Goal: Information Seeking & Learning: Learn about a topic

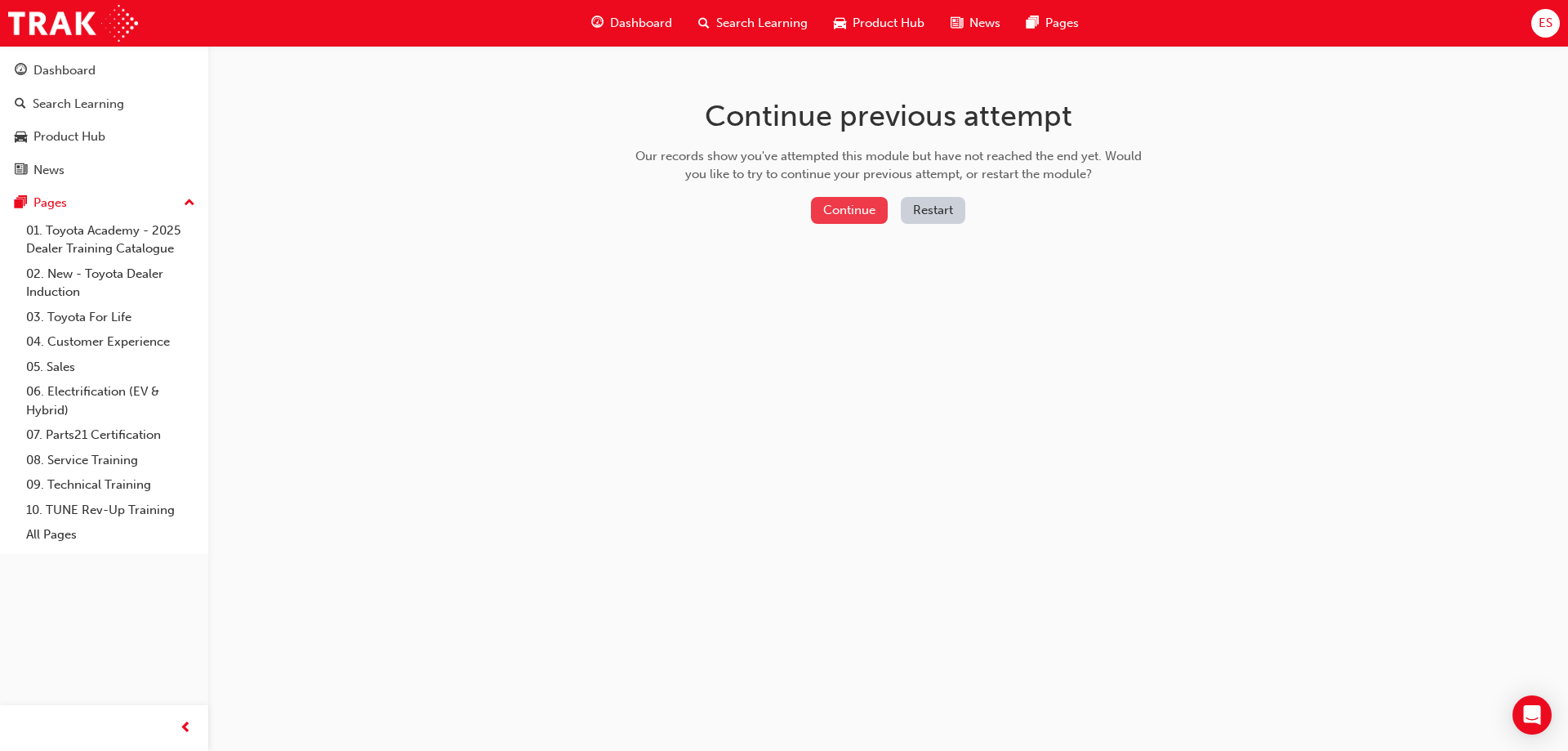
click at [851, 213] on button "Continue" at bounding box center [848, 209] width 76 height 27
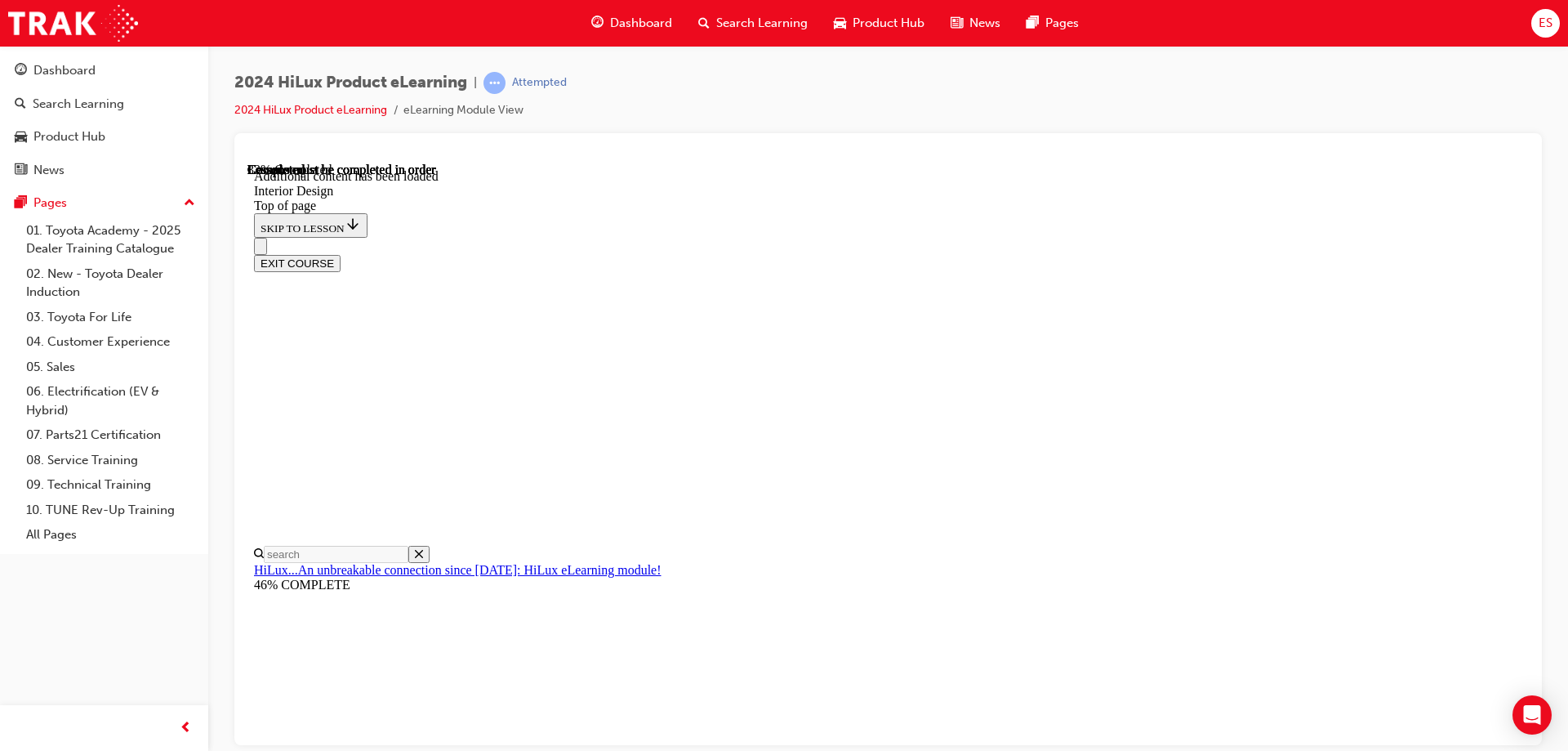
scroll to position [459, 0]
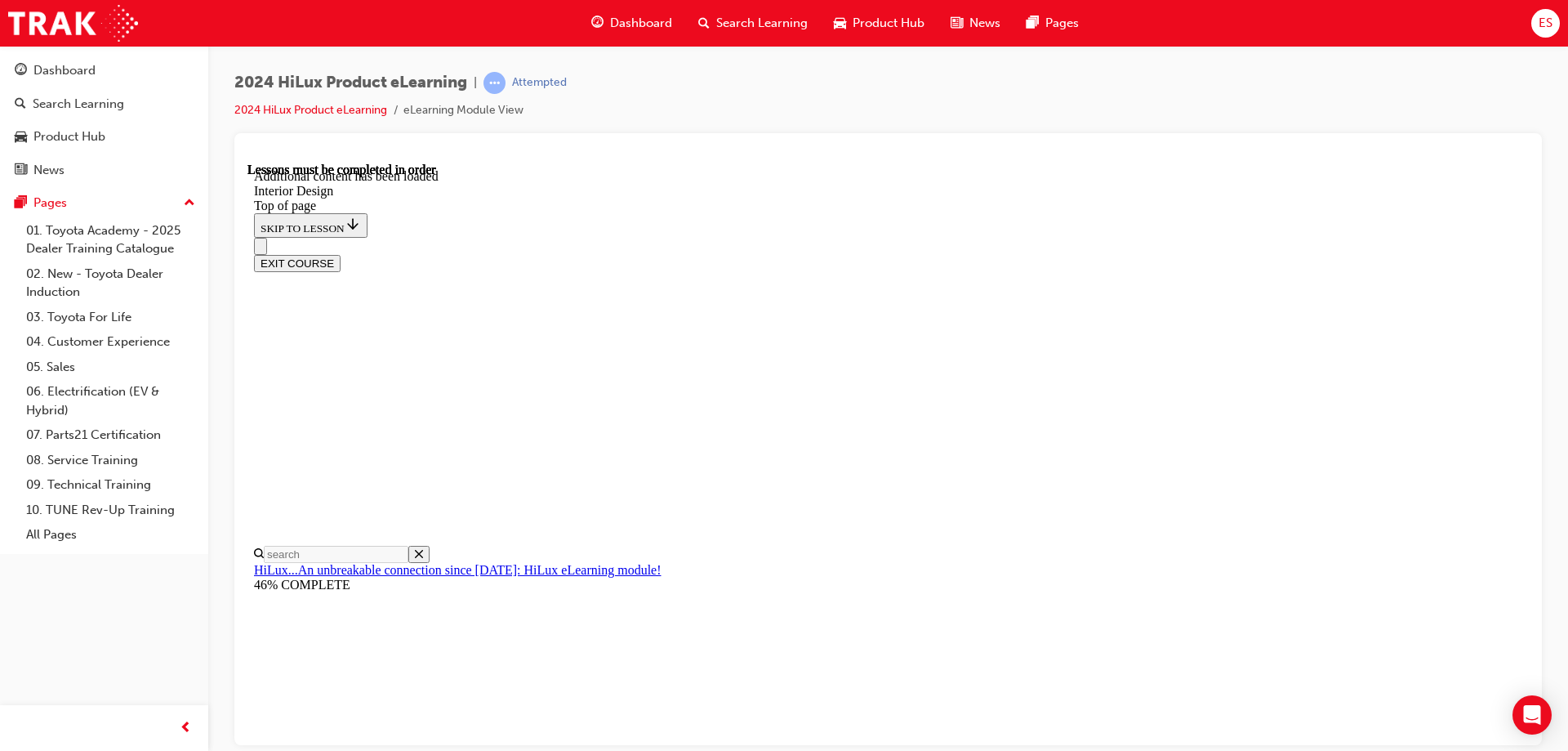
drag, startPoint x: 807, startPoint y: 649, endPoint x: 956, endPoint y: 603, distance: 155.9
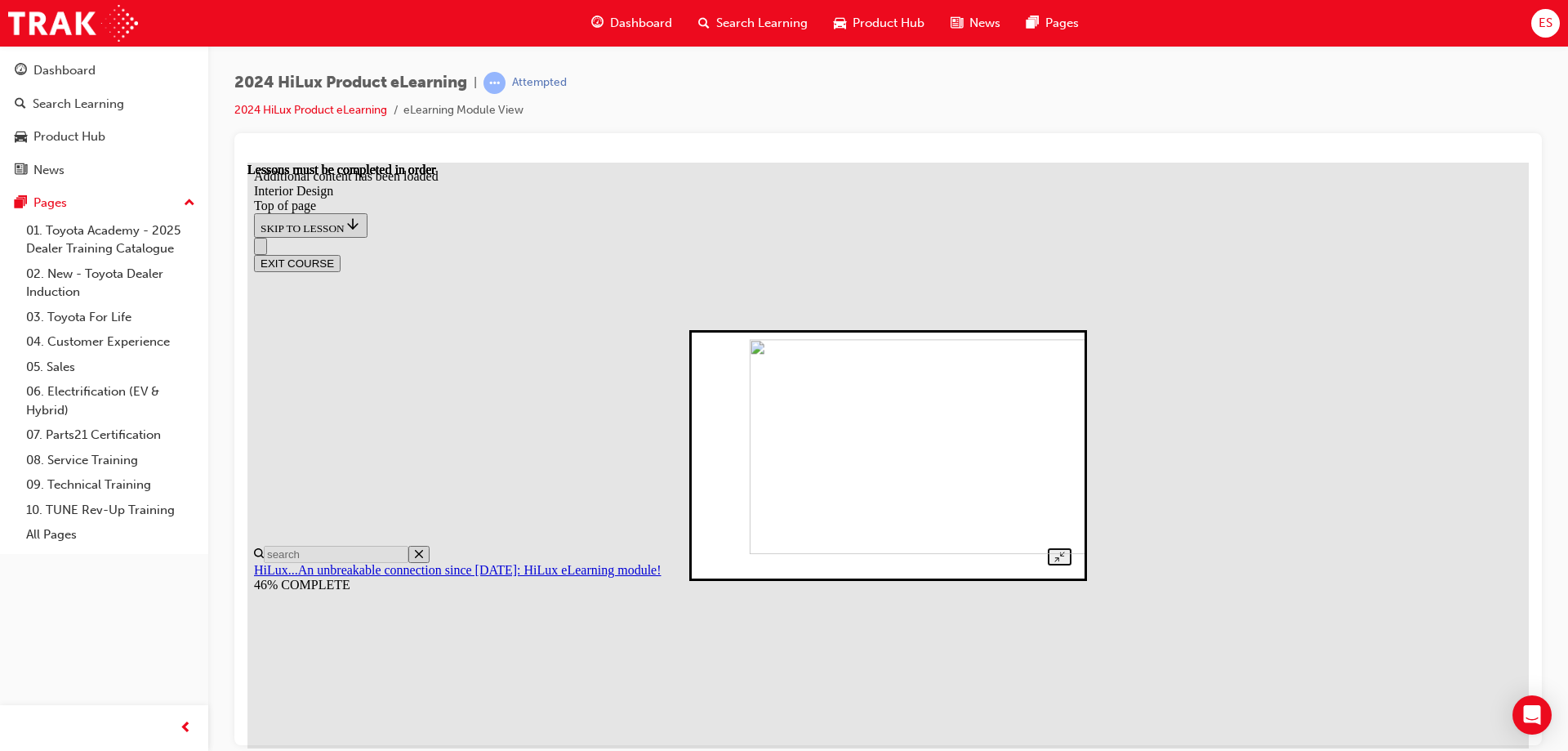
drag, startPoint x: 1226, startPoint y: 512, endPoint x: 1320, endPoint y: 267, distance: 262.4
click at [1071, 498] on div at bounding box center [887, 455] width 366 height 221
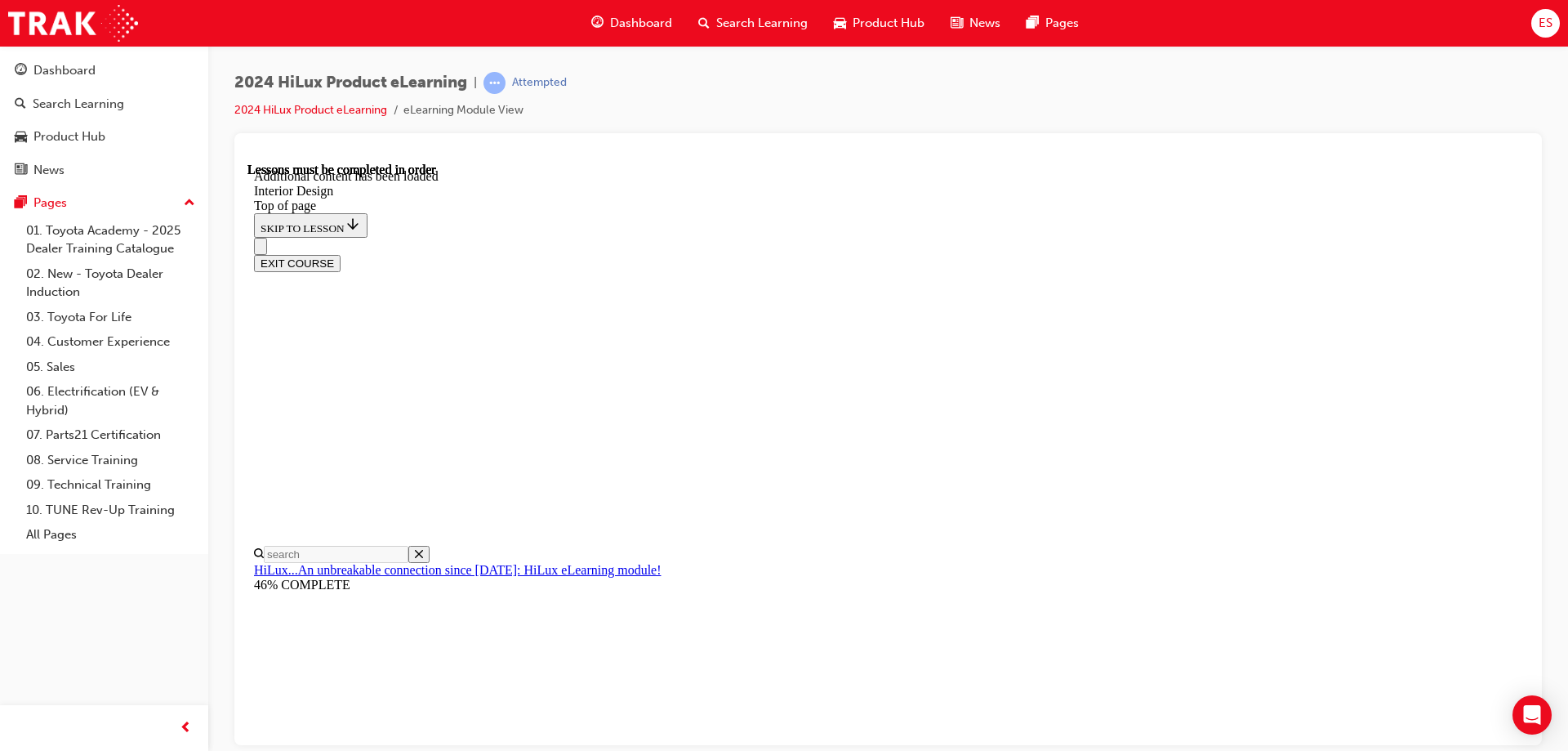
drag, startPoint x: 1089, startPoint y: 427, endPoint x: 1110, endPoint y: 442, distance: 25.8
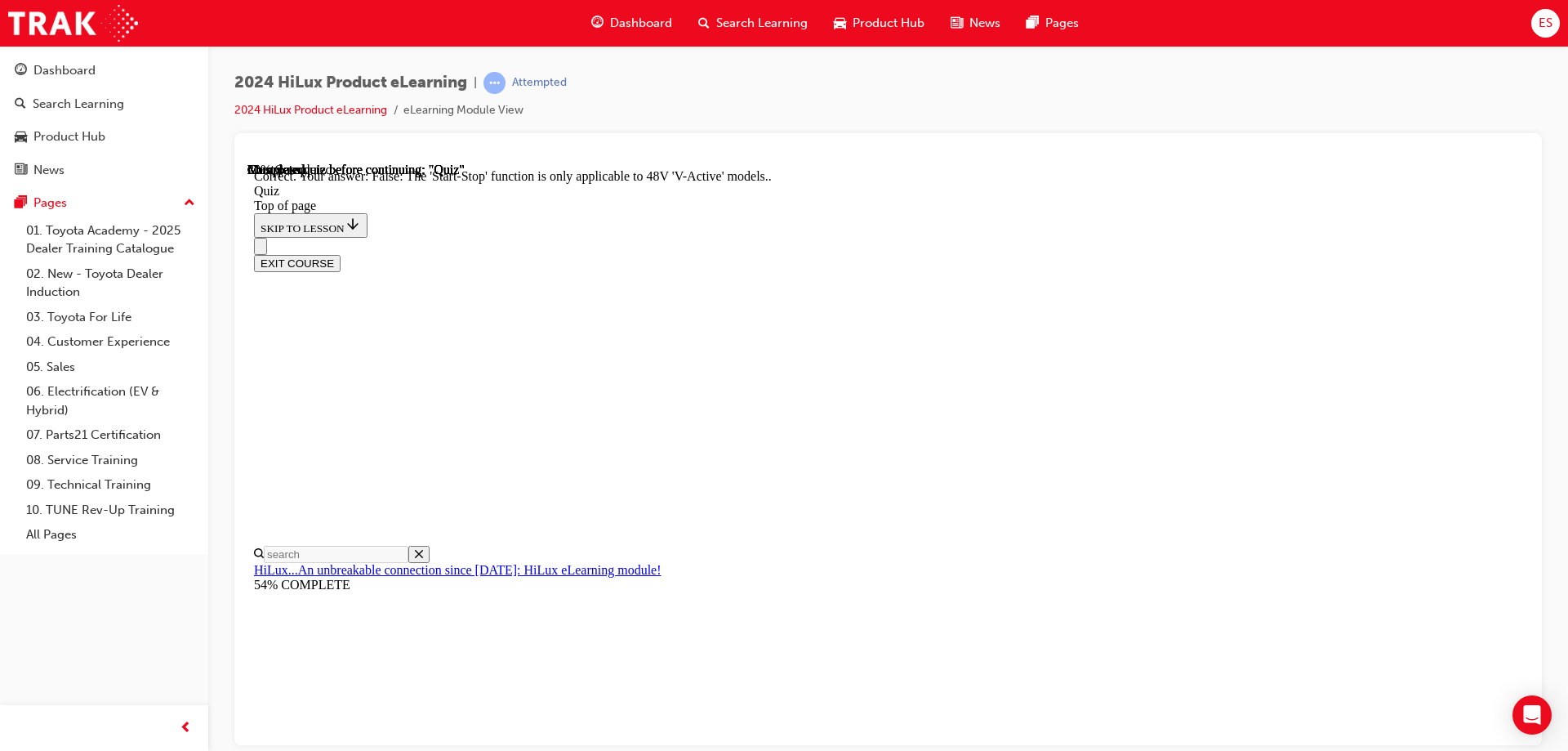
scroll to position [163, 0]
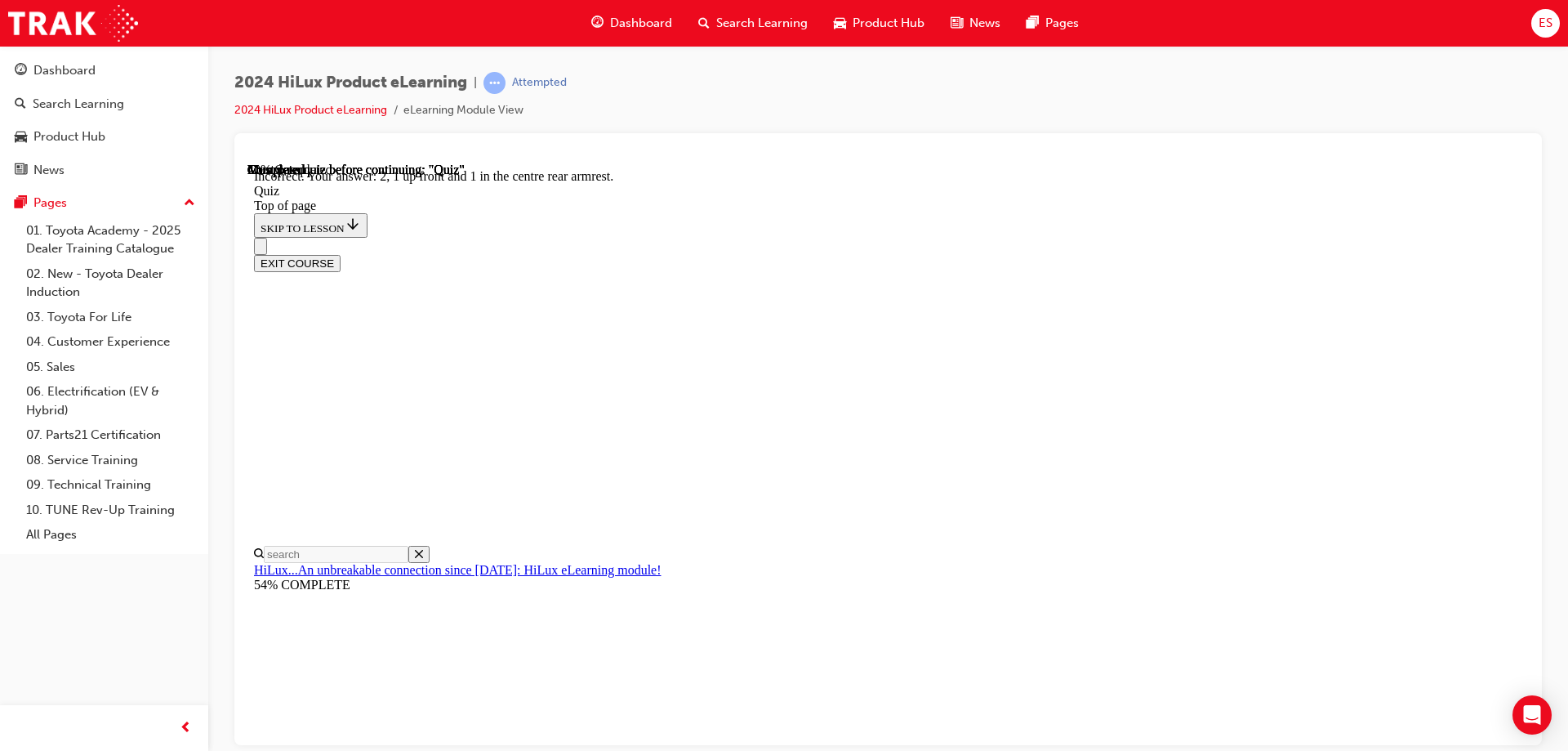
scroll to position [141, 0]
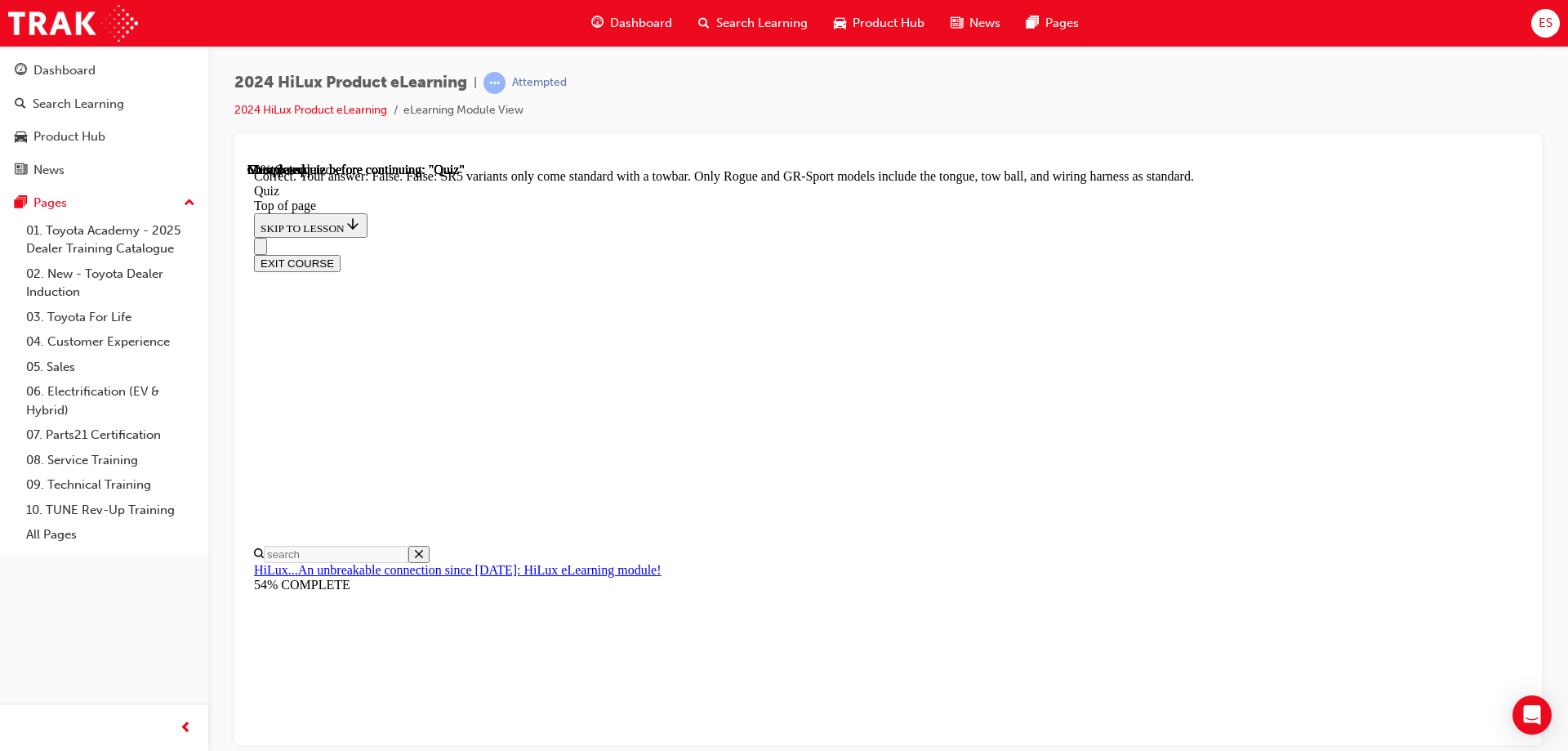
scroll to position [293, 0]
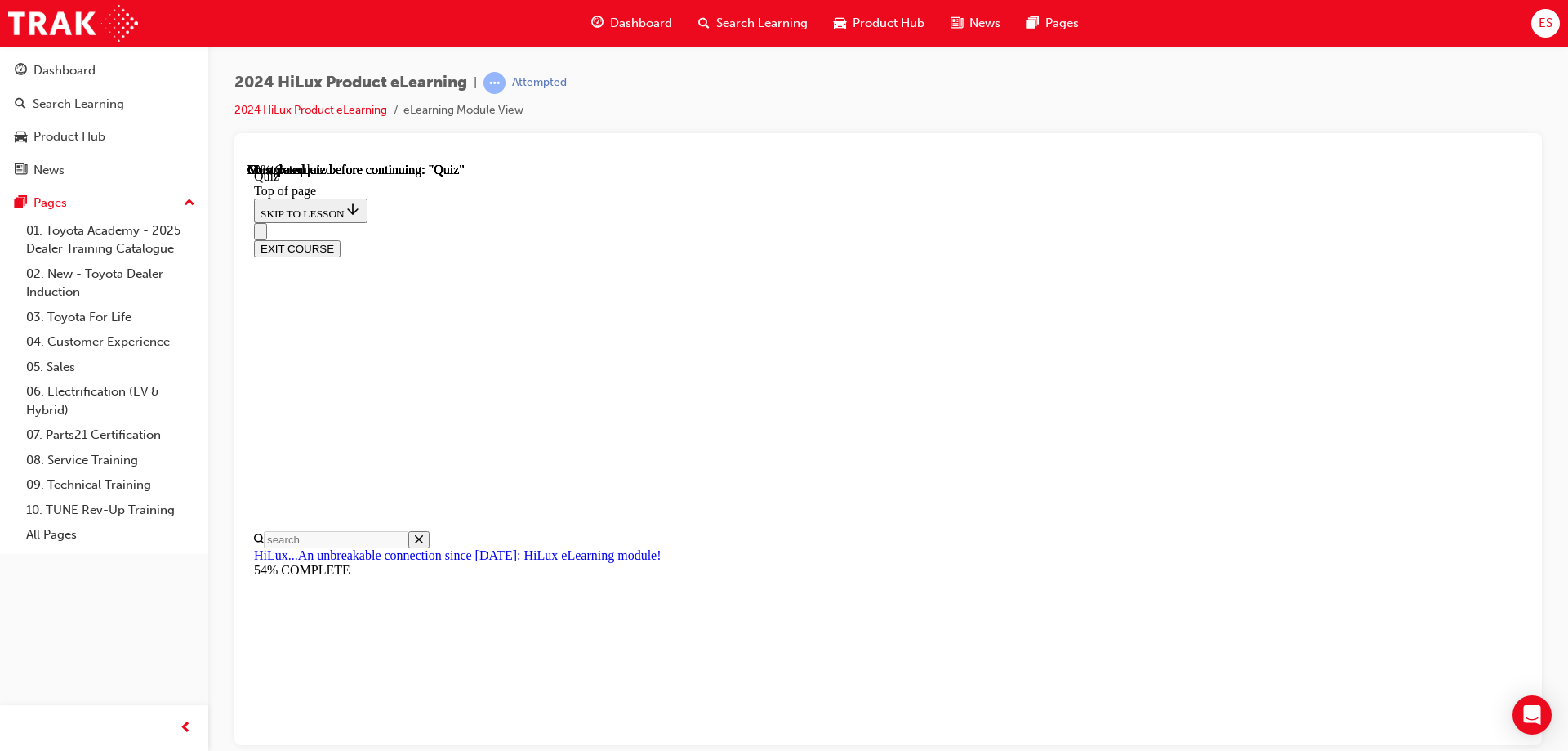
scroll to position [161, 0]
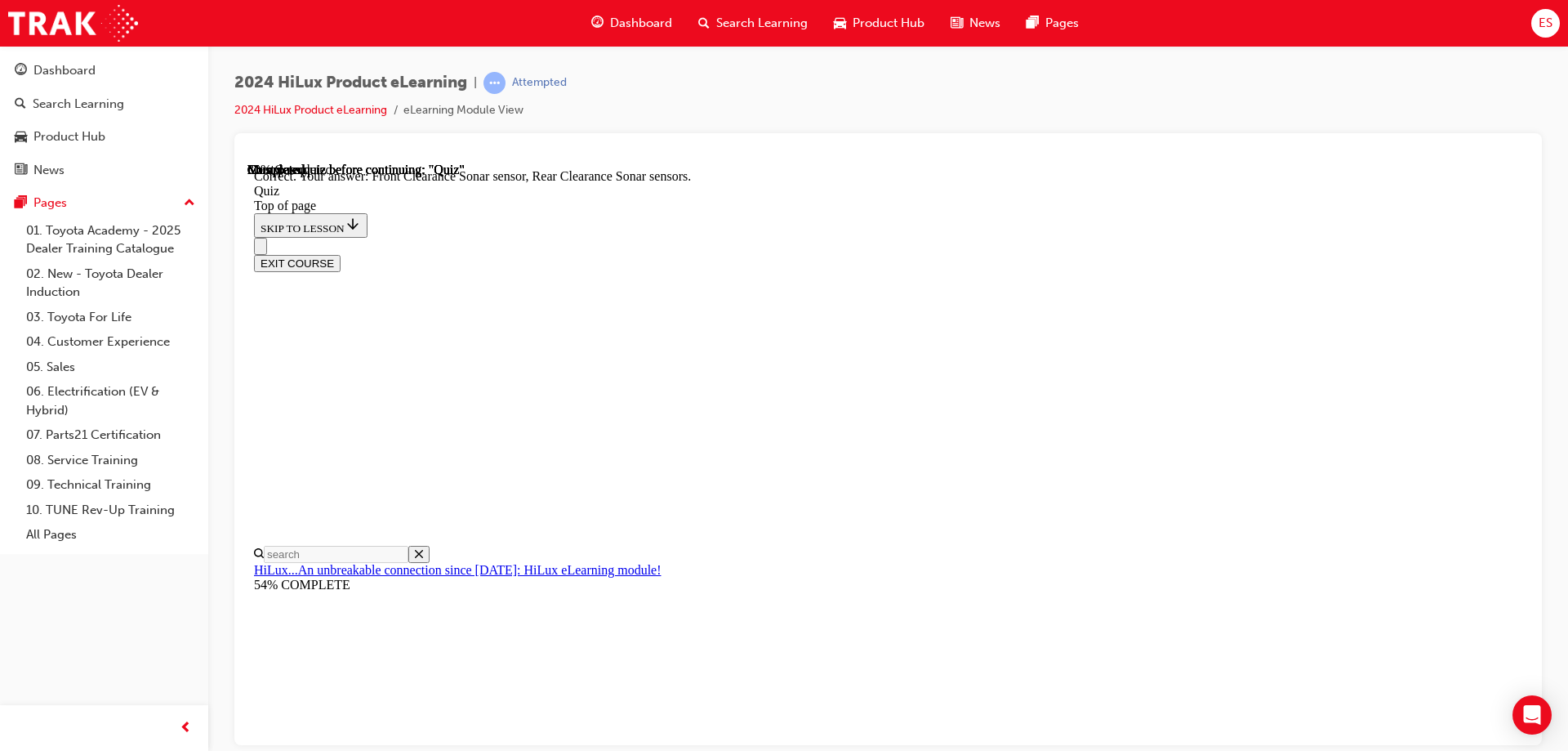
scroll to position [295, 0]
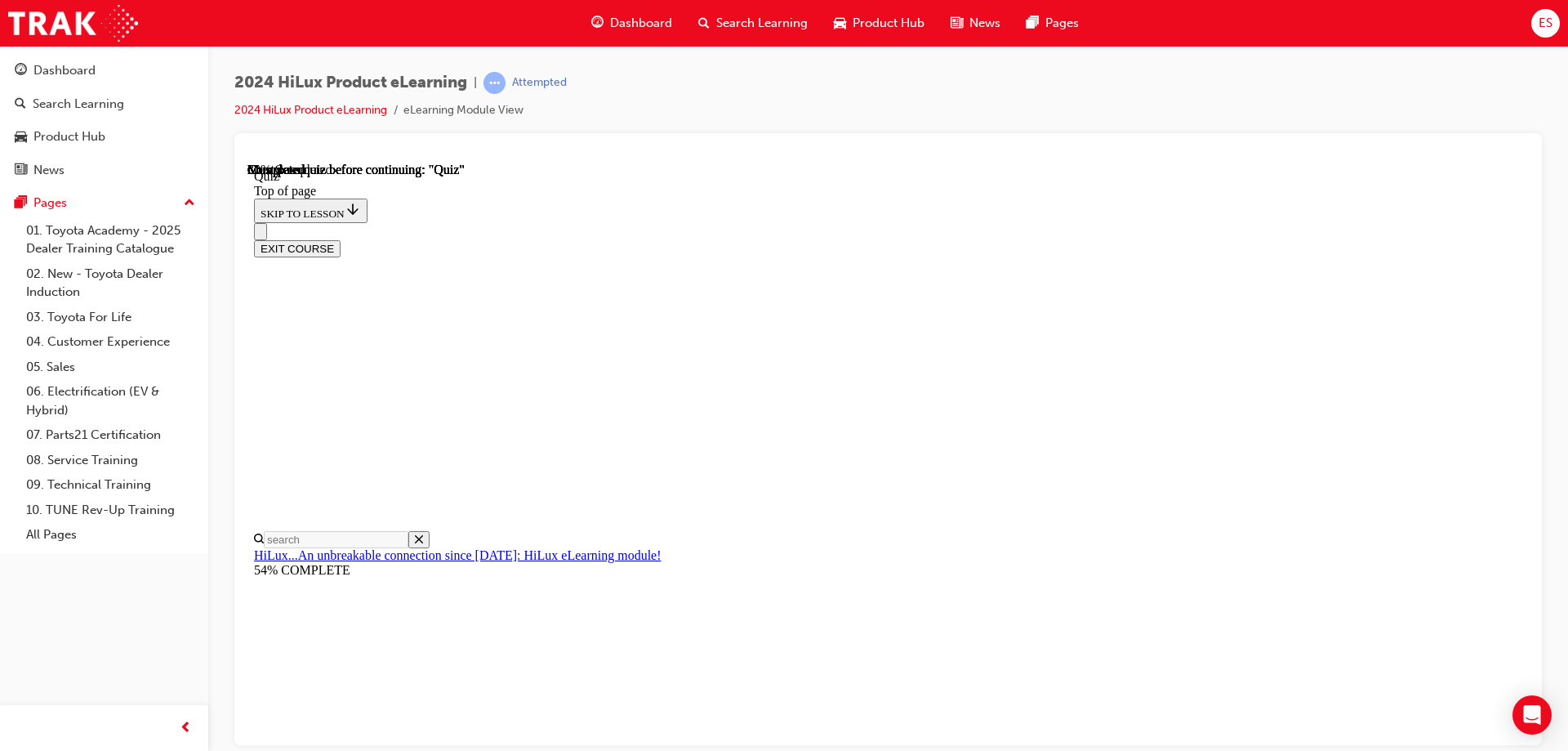
scroll to position [168, 0]
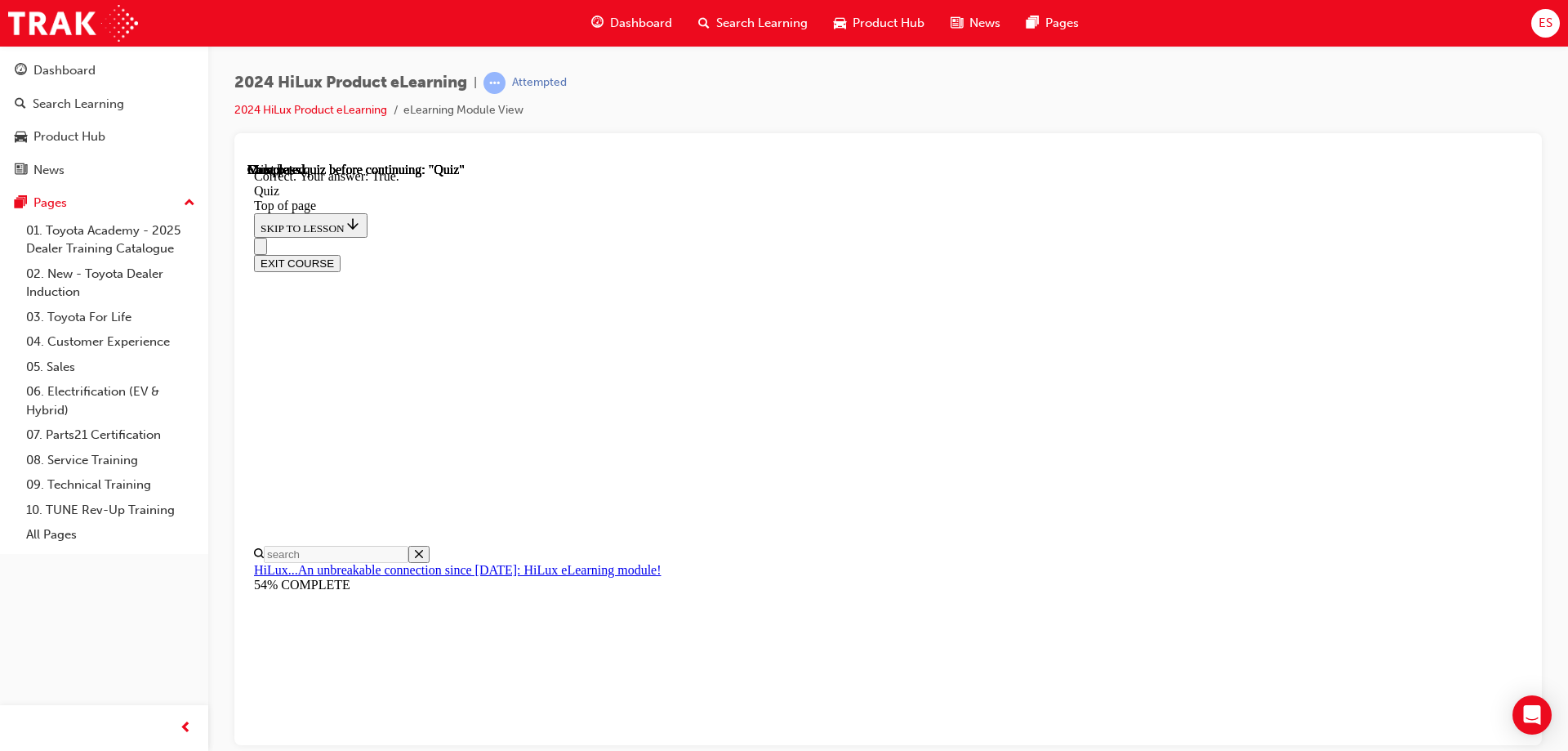
scroll to position [220, 0]
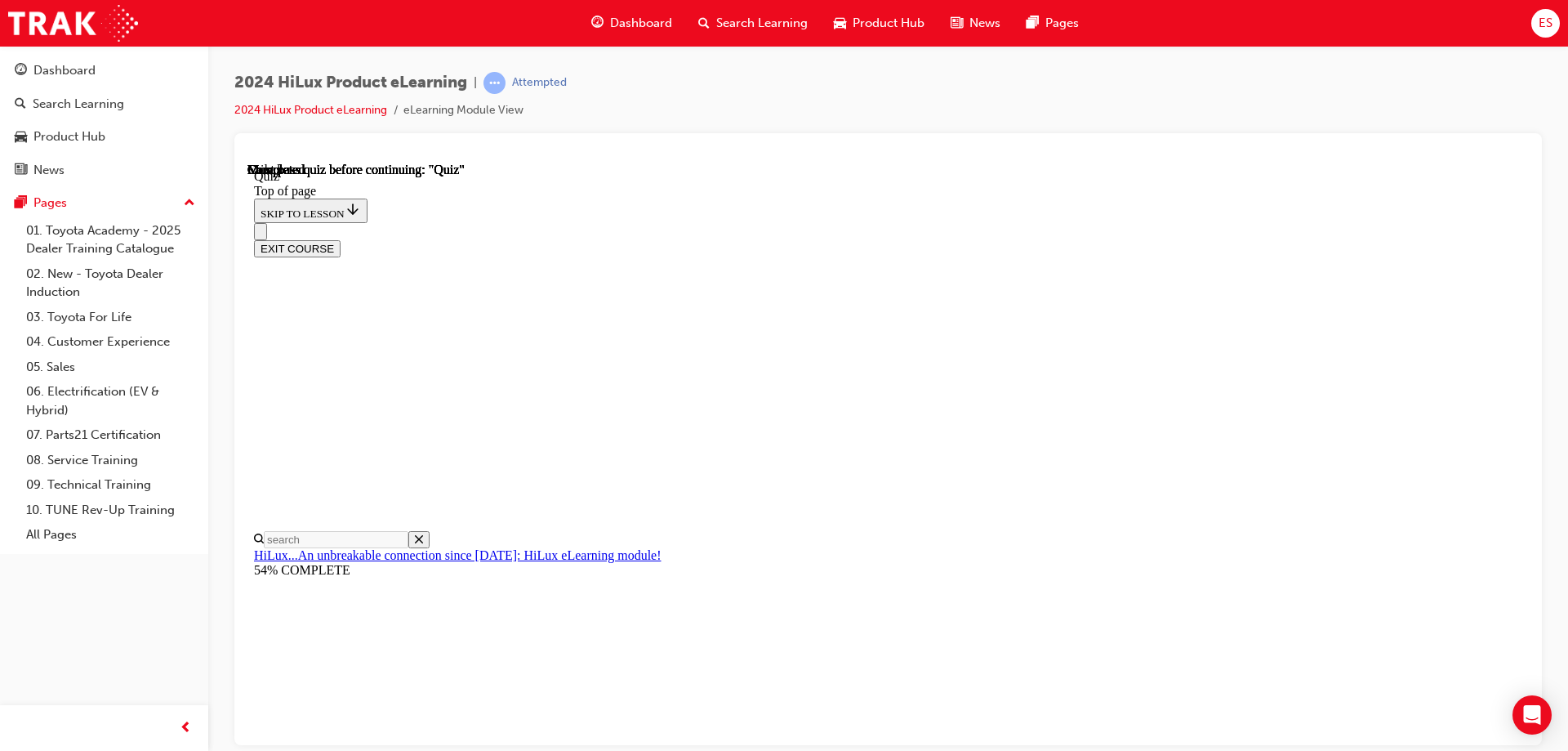
scroll to position [331, 0]
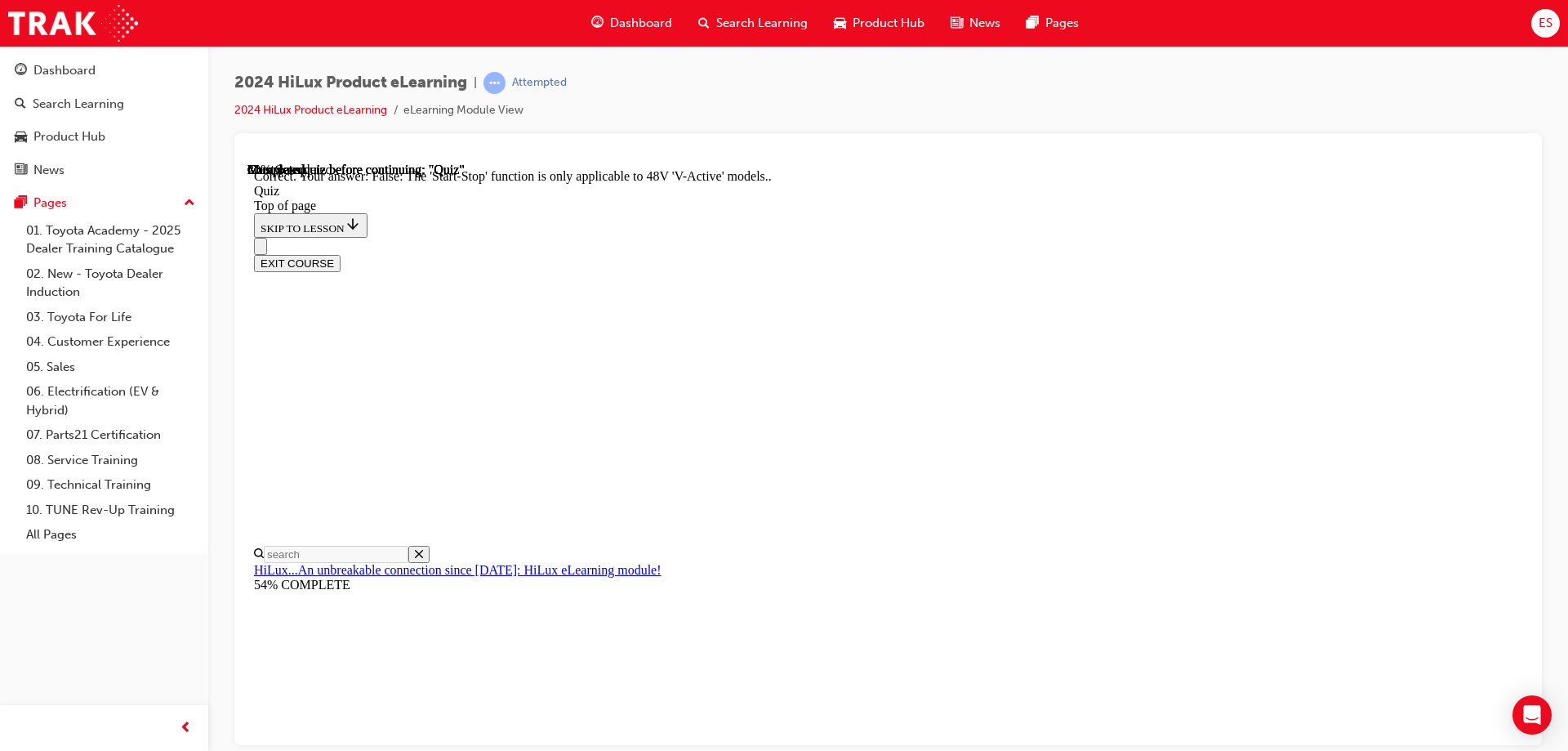
scroll to position [197, 0]
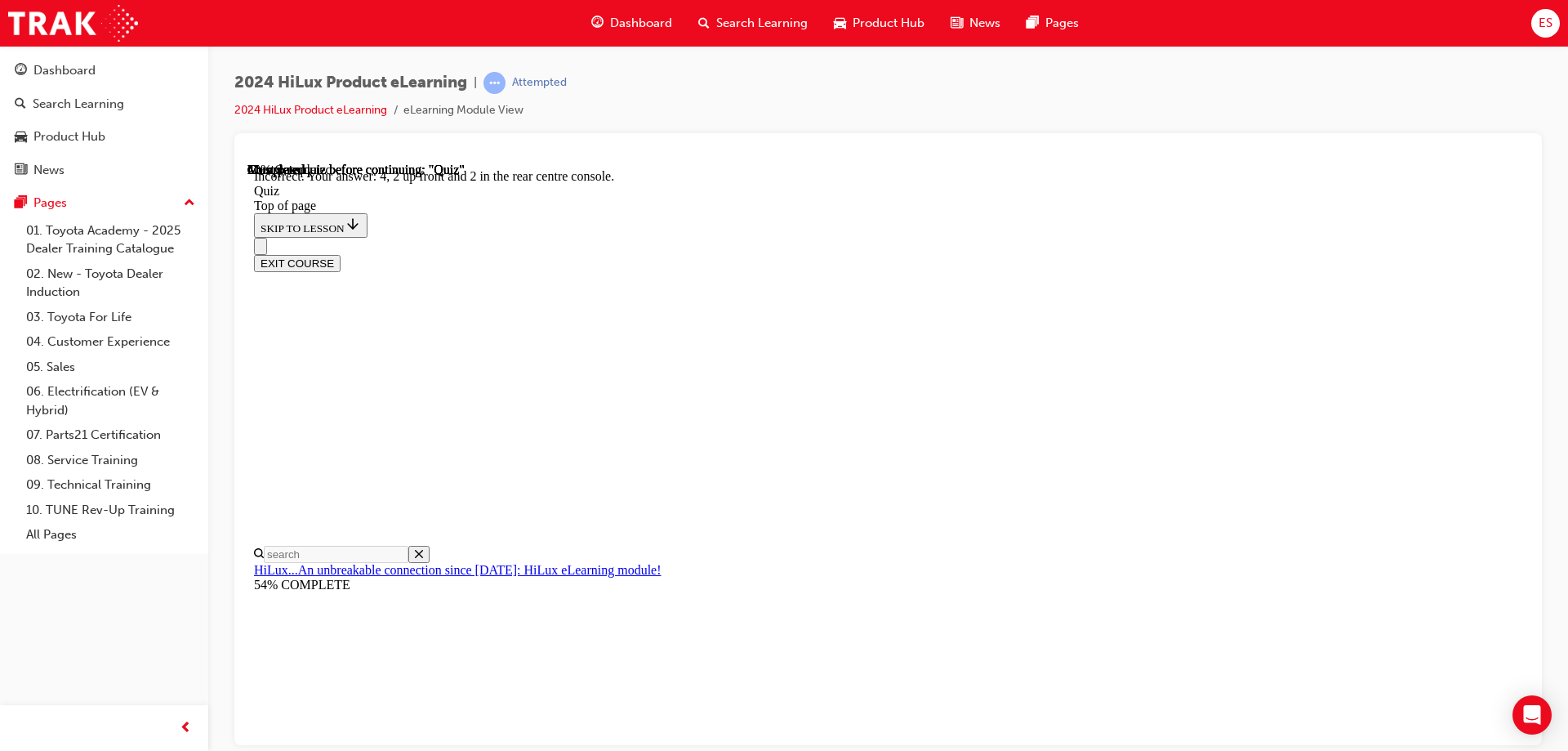
scroll to position [257, 0]
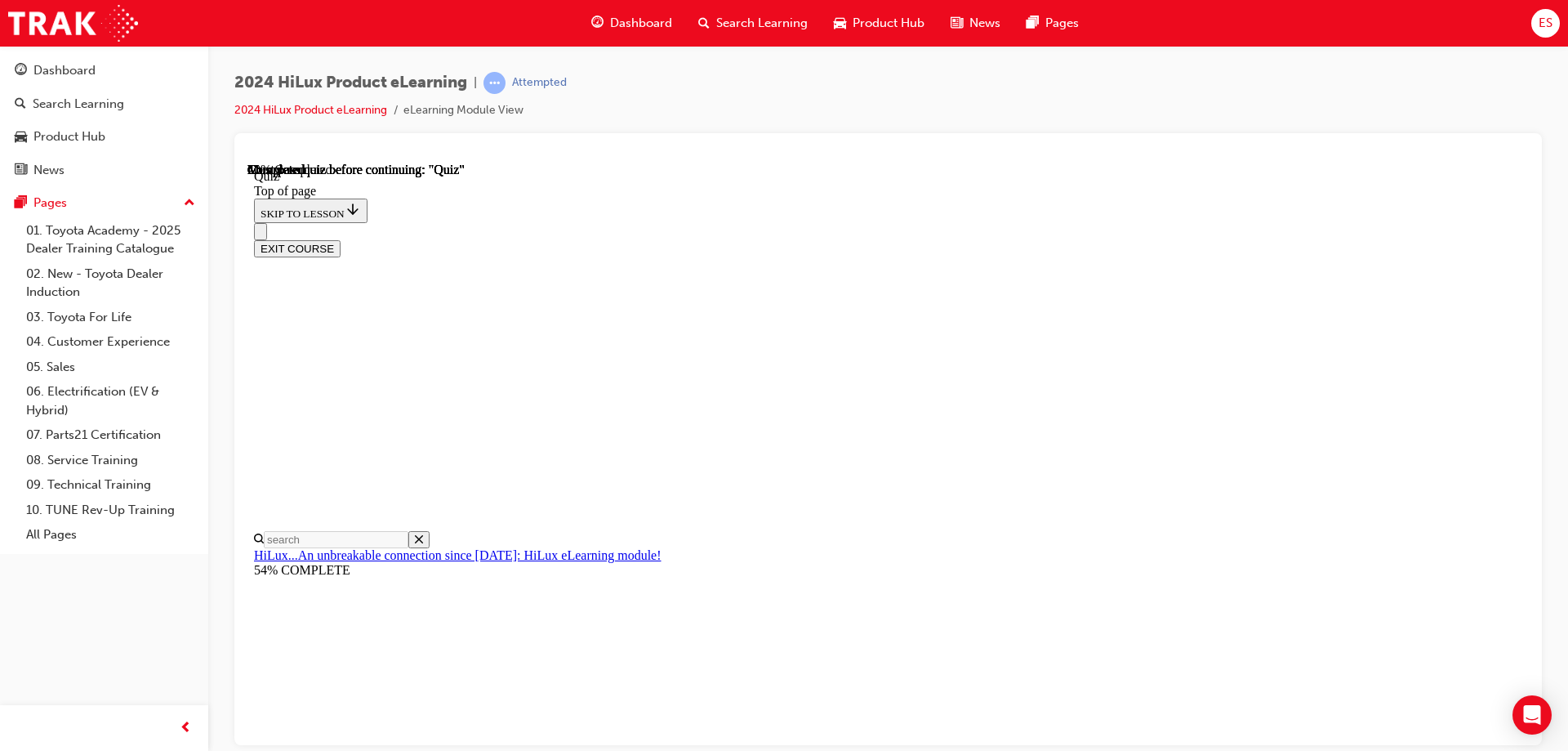
scroll to position [163, 0]
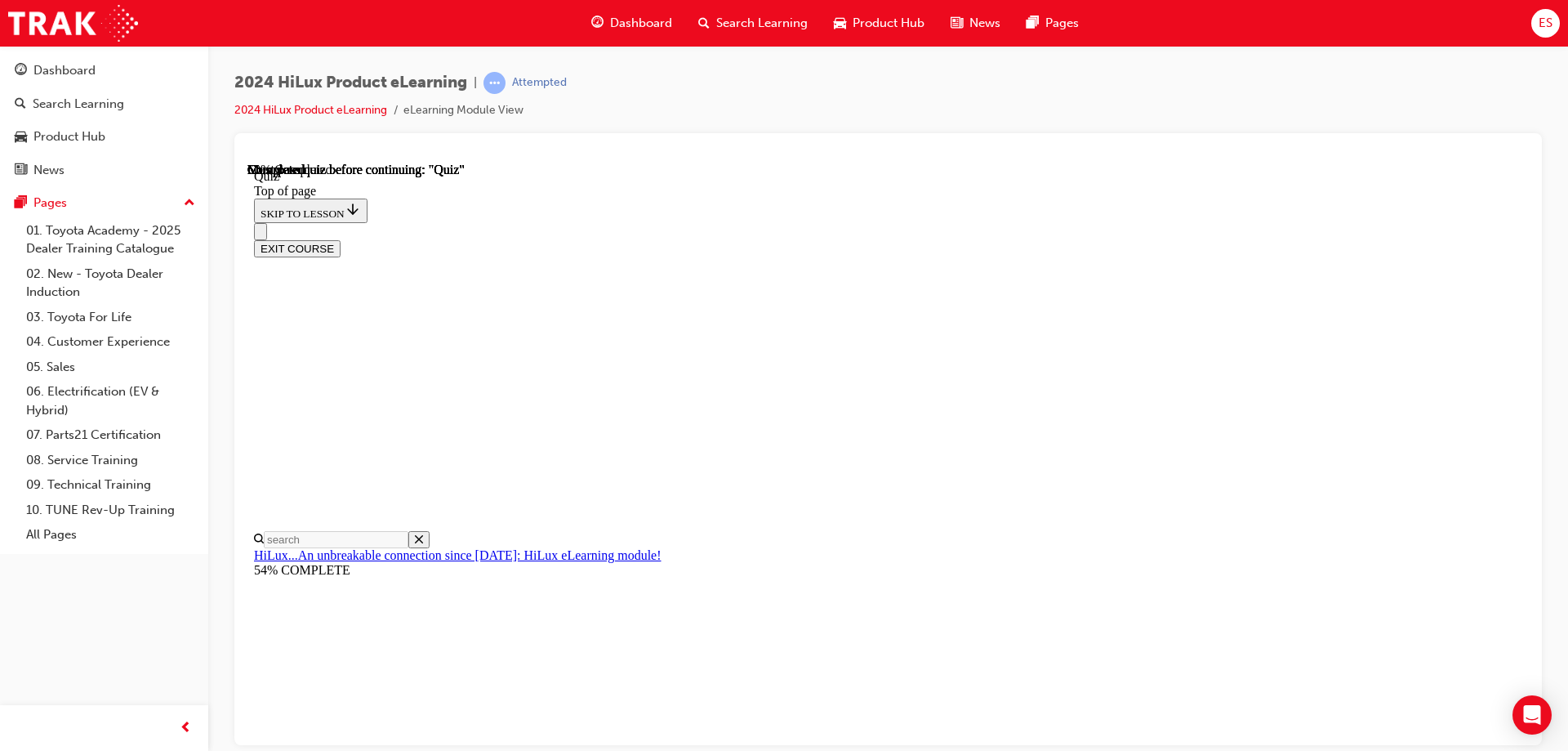
scroll to position [141, 0]
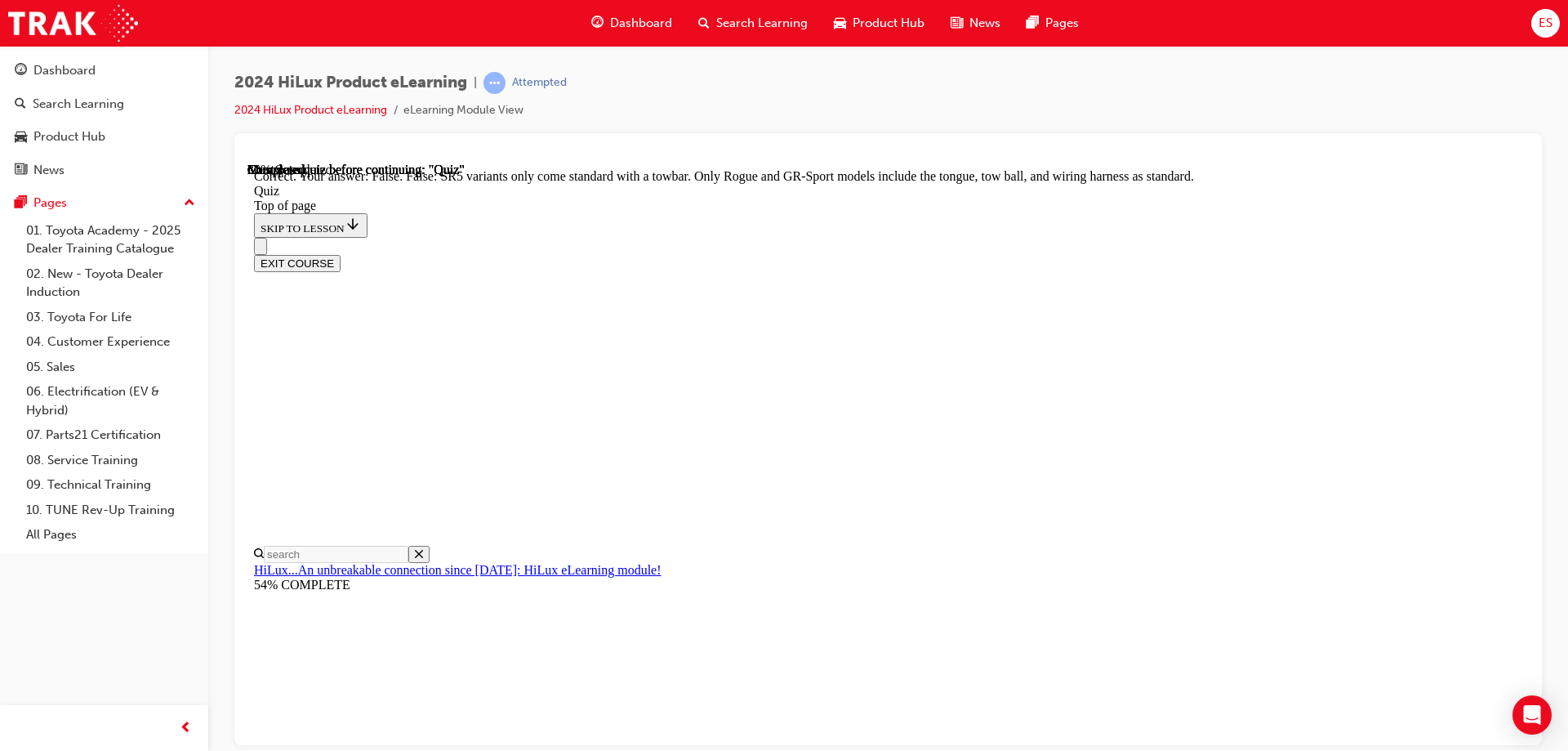
scroll to position [293, 0]
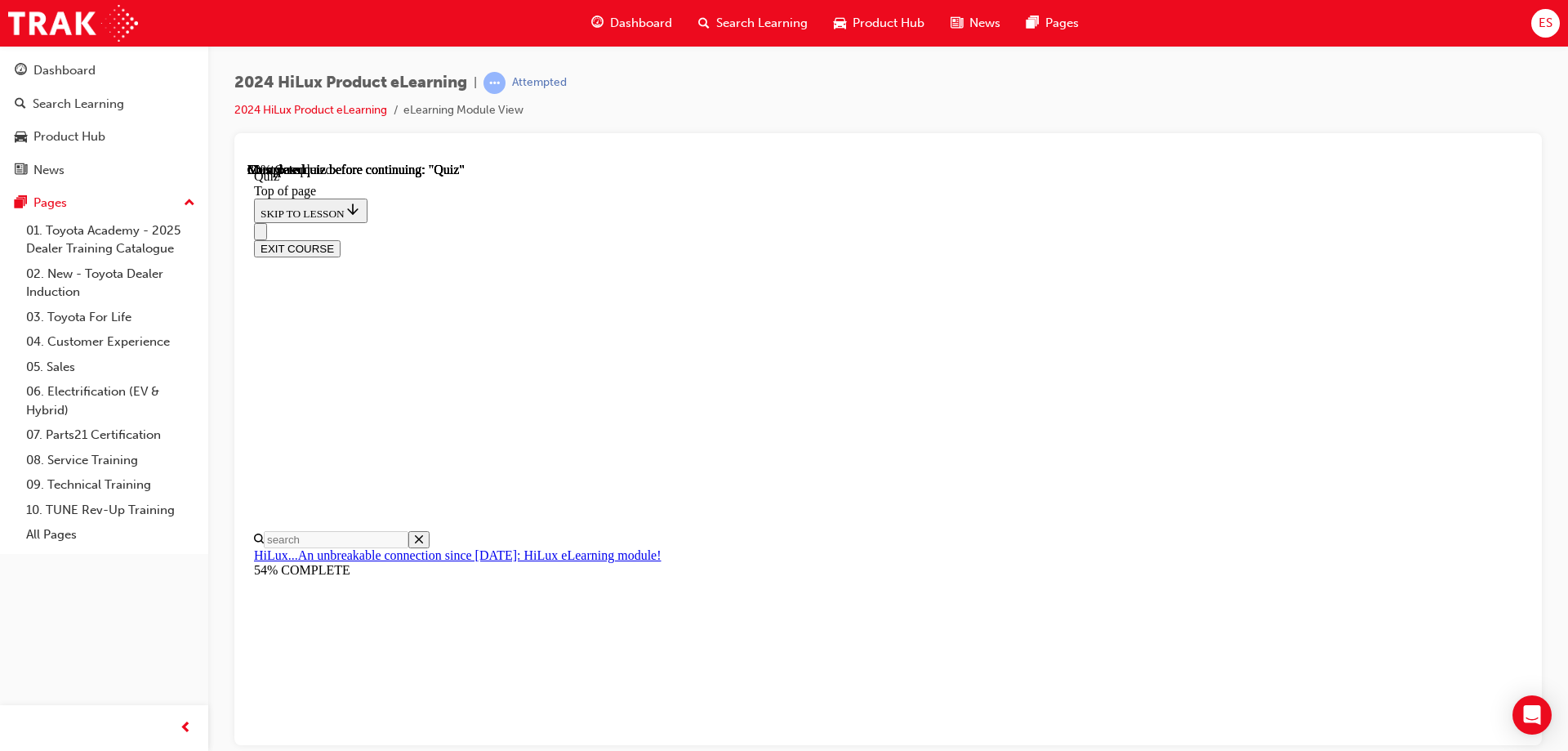
scroll to position [168, 0]
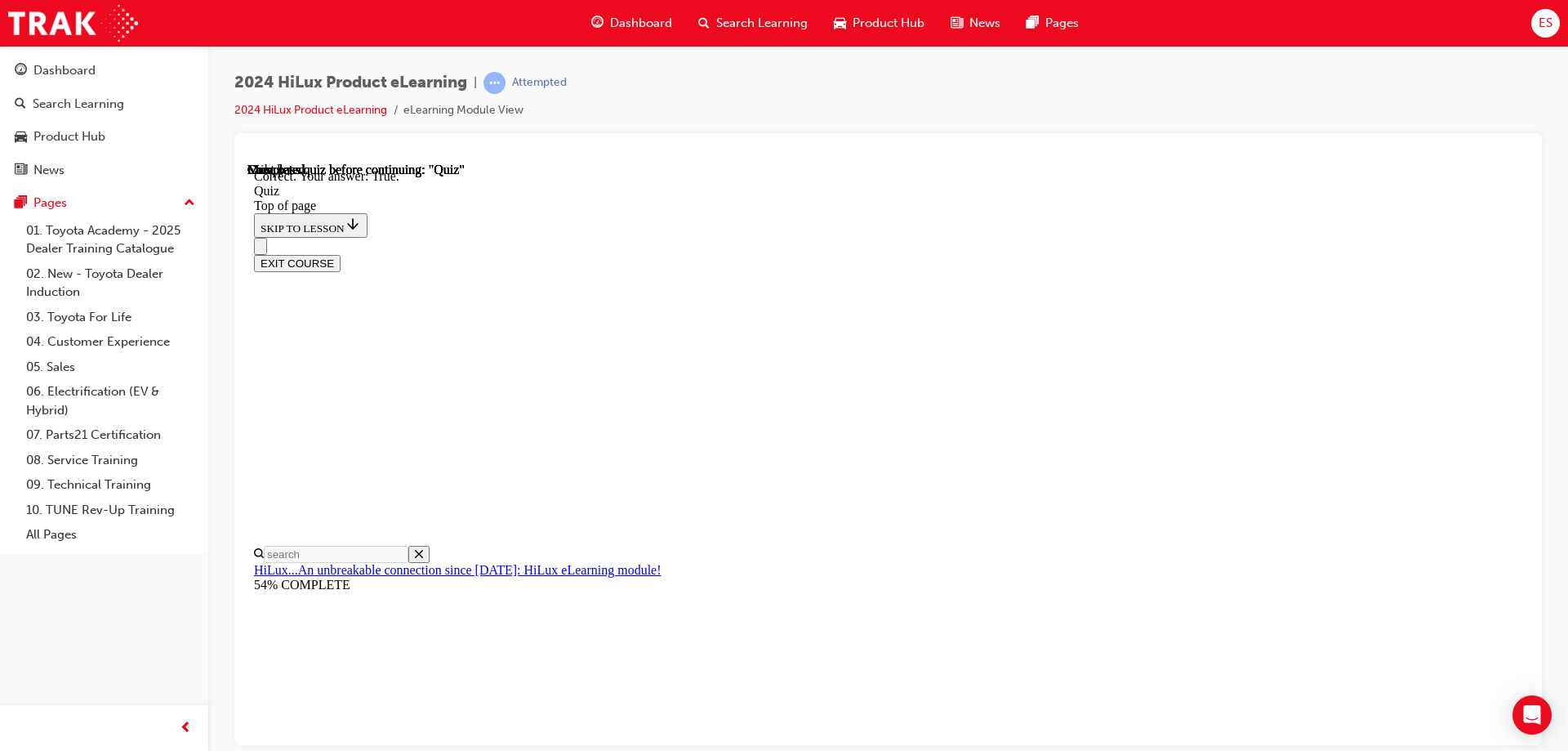
scroll to position [220, 0]
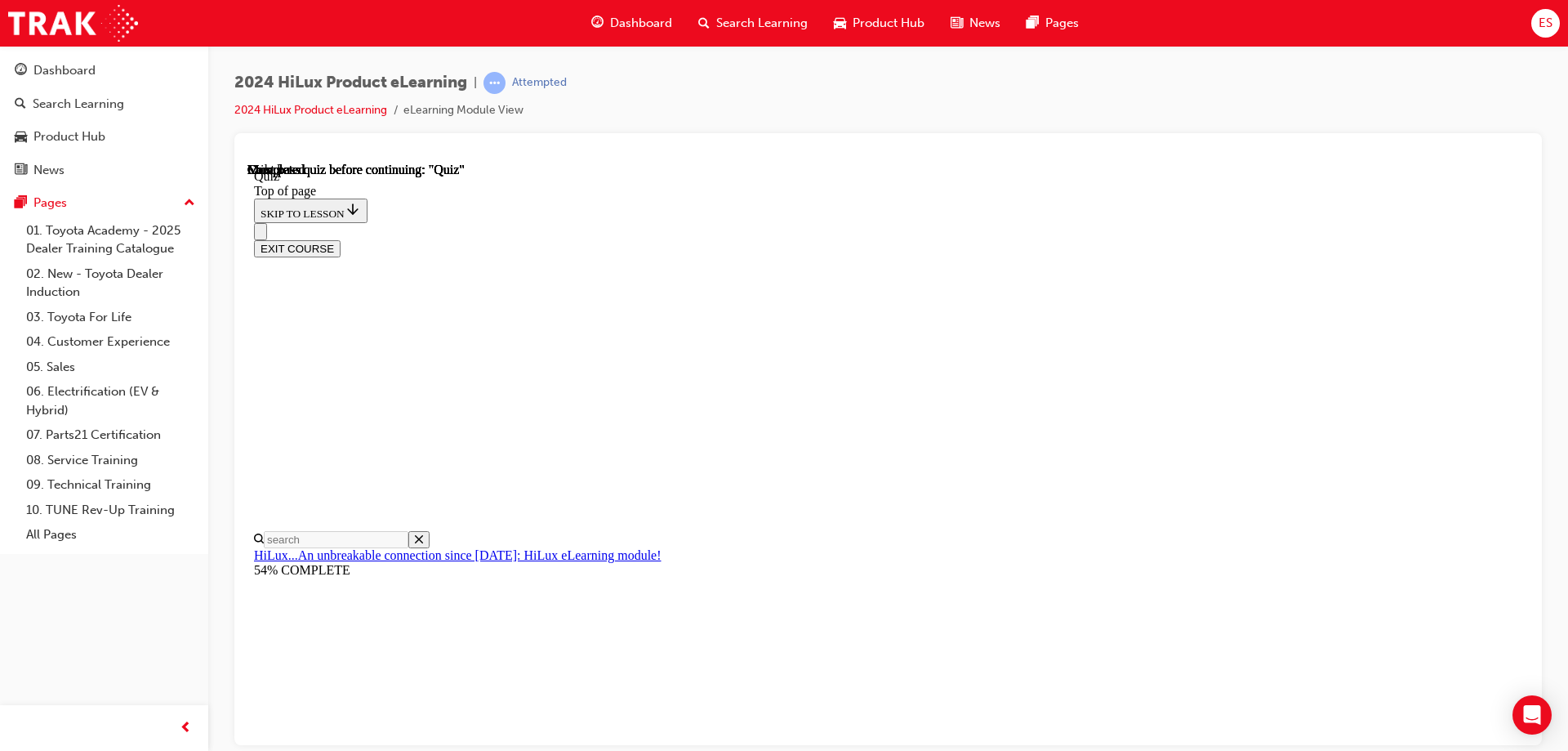
scroll to position [301, 0]
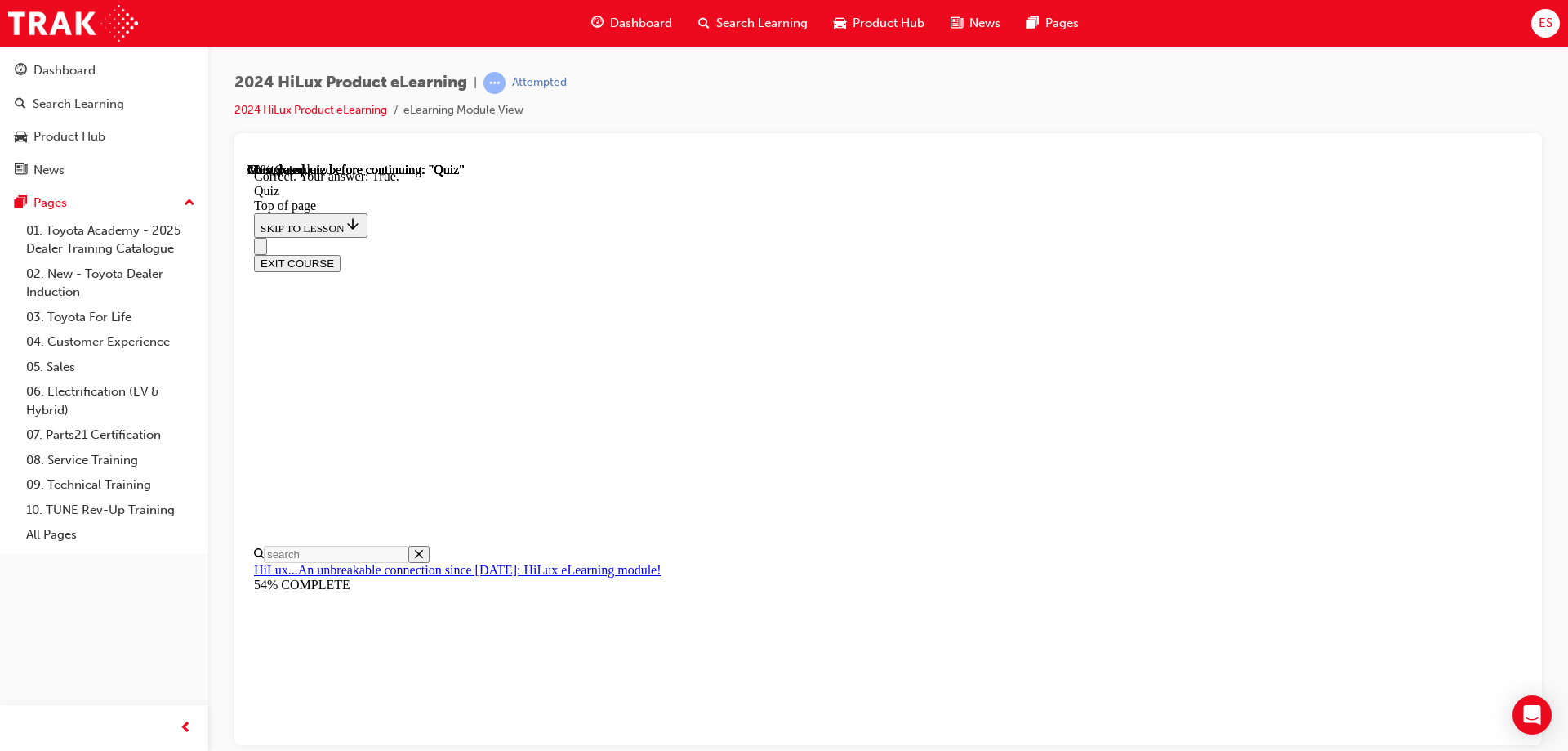
scroll to position [220, 0]
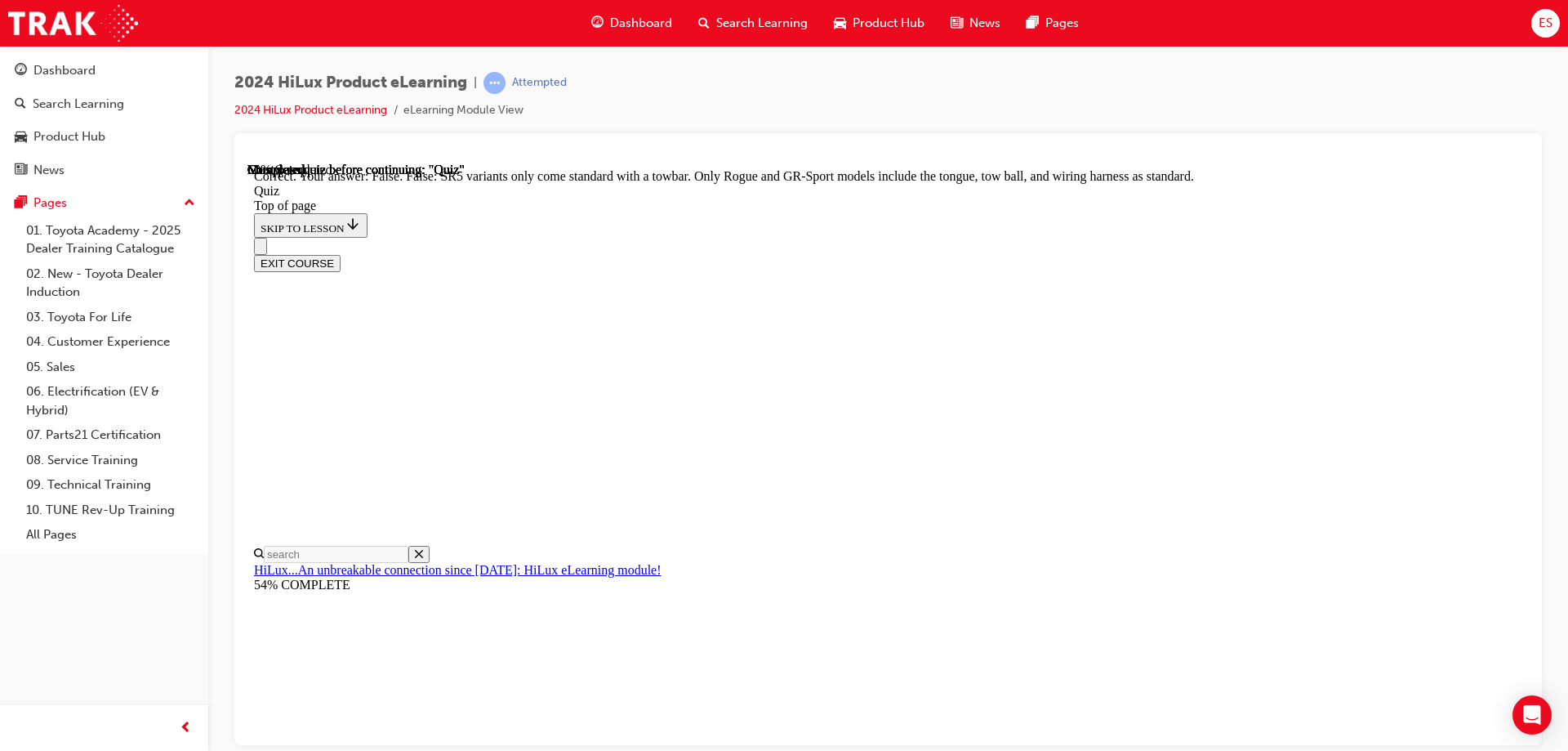
scroll to position [293, 0]
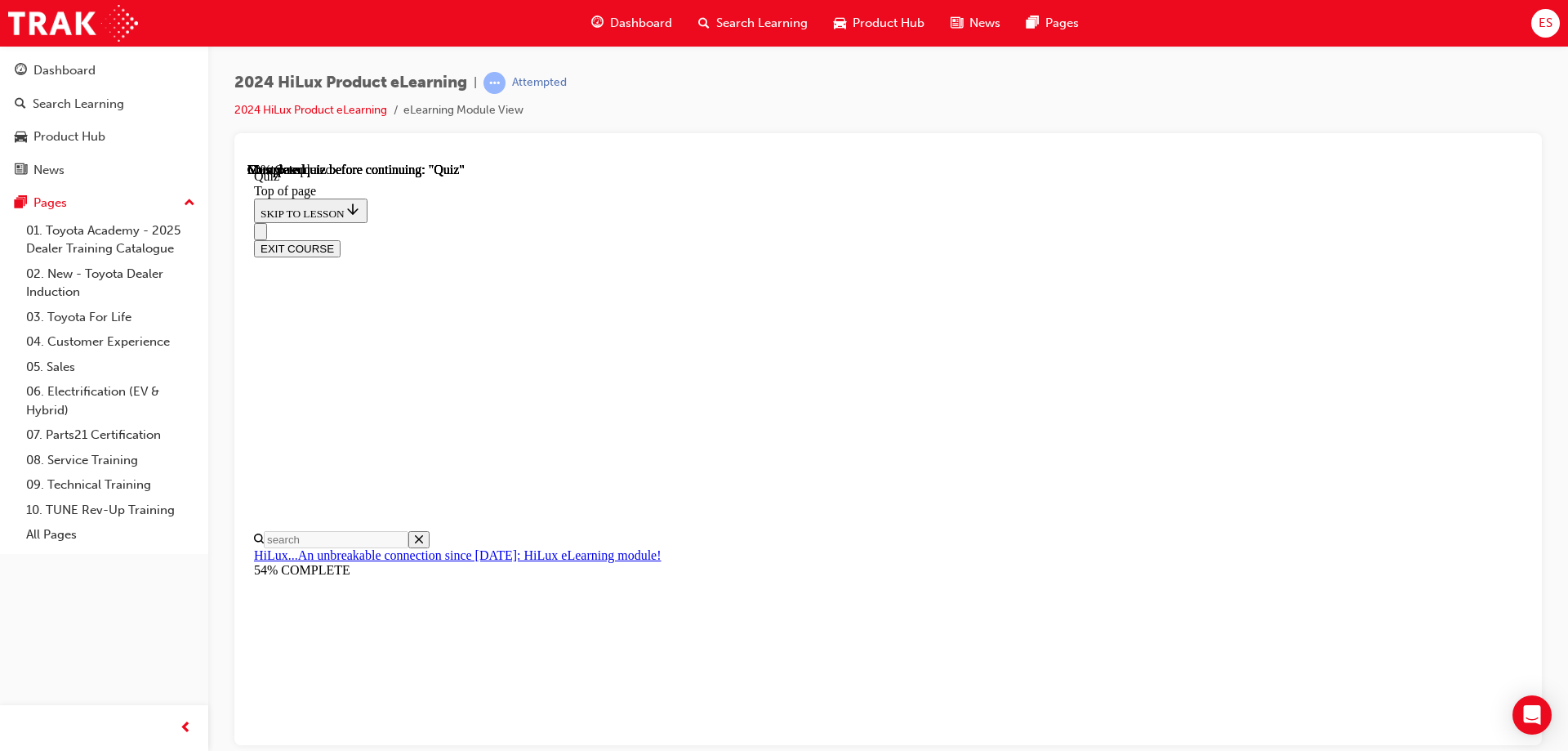
scroll to position [145, 0]
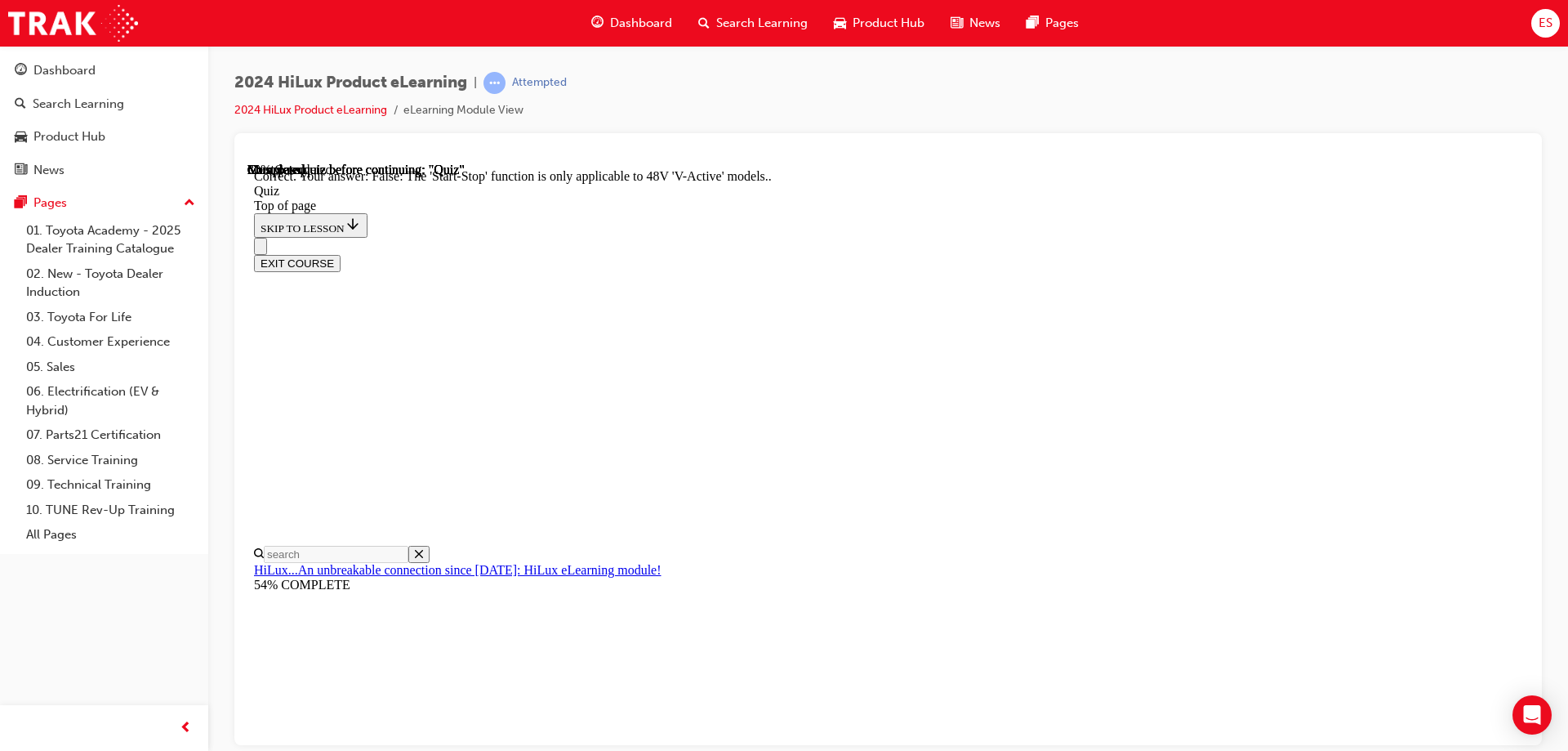
scroll to position [197, 0]
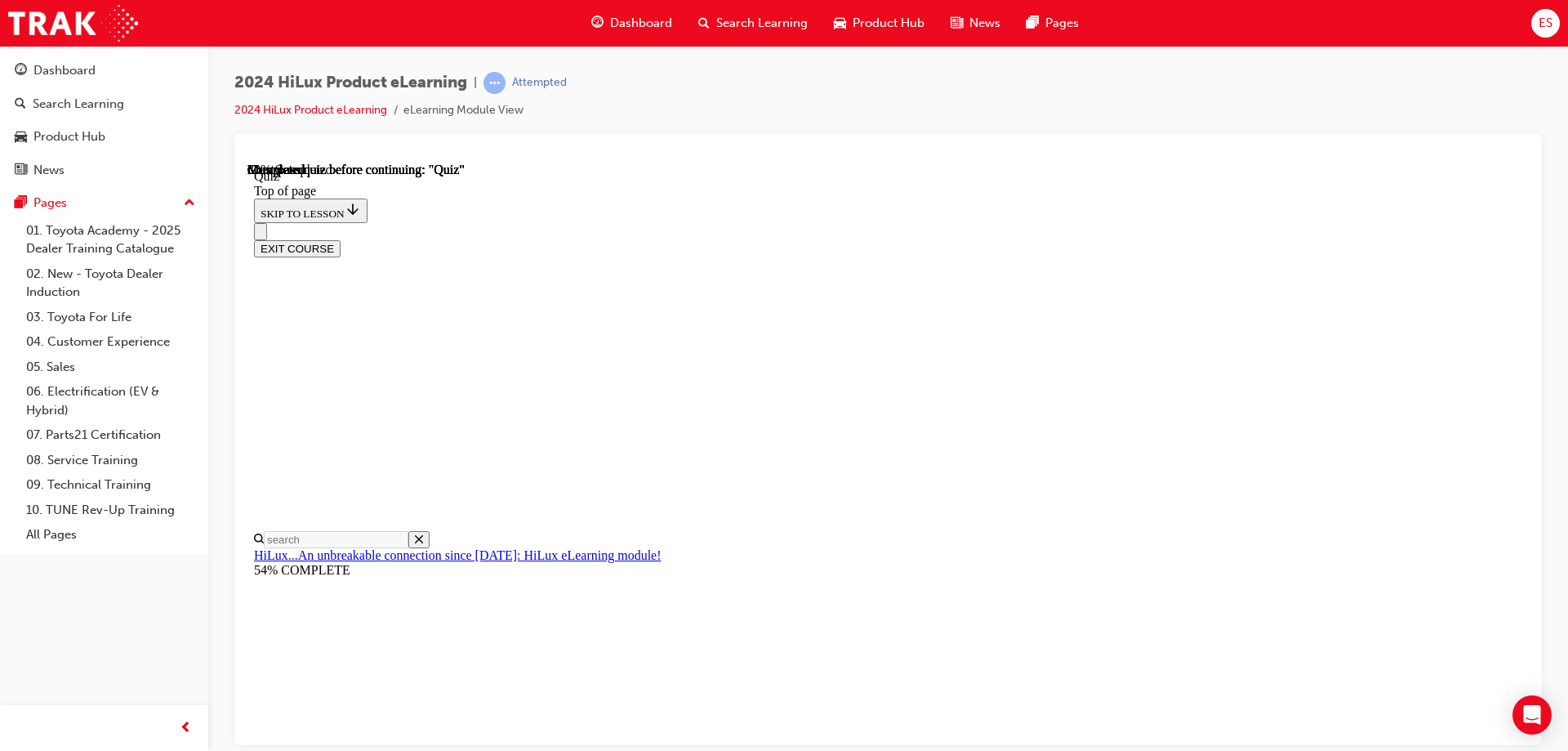
scroll to position [82, 0]
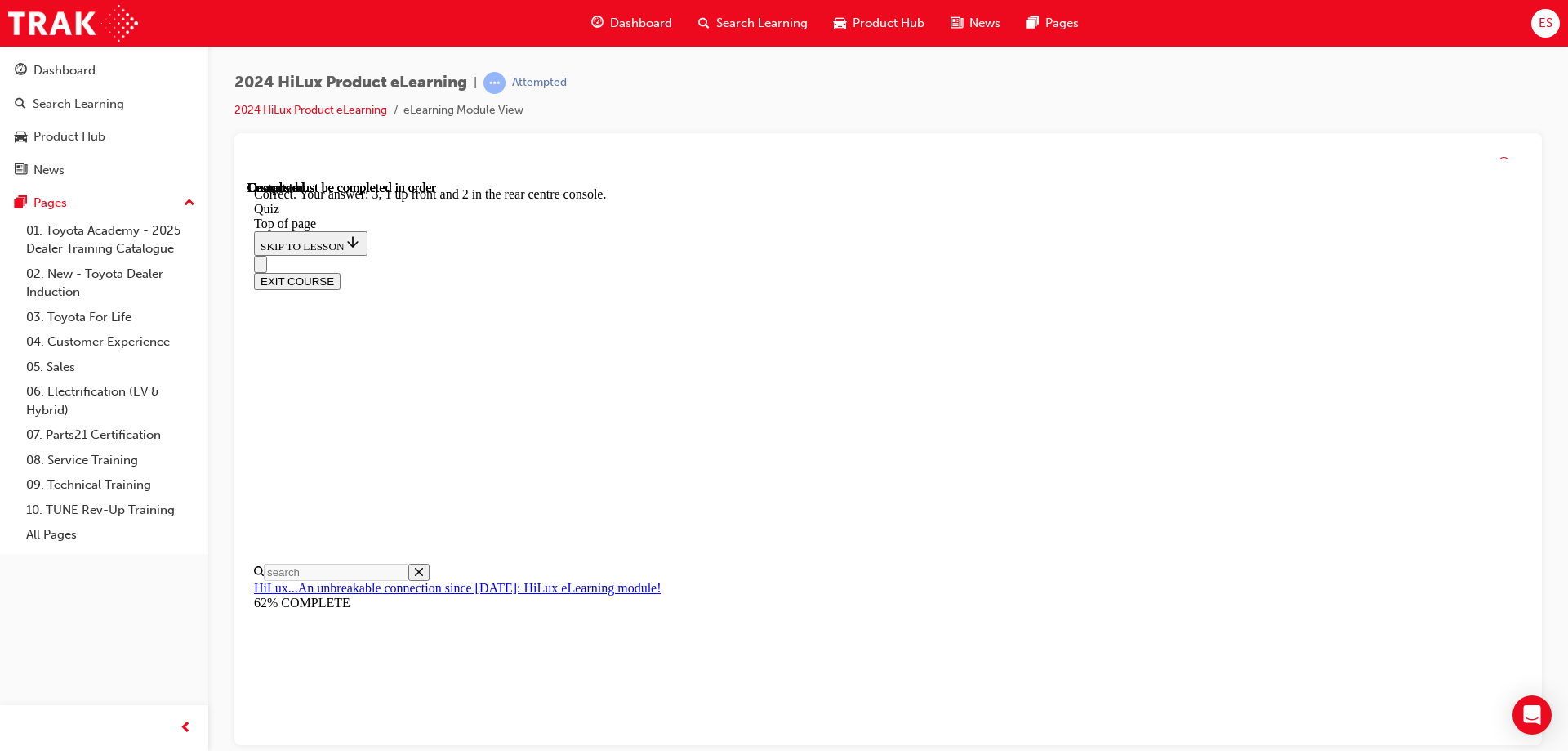
scroll to position [257, 0]
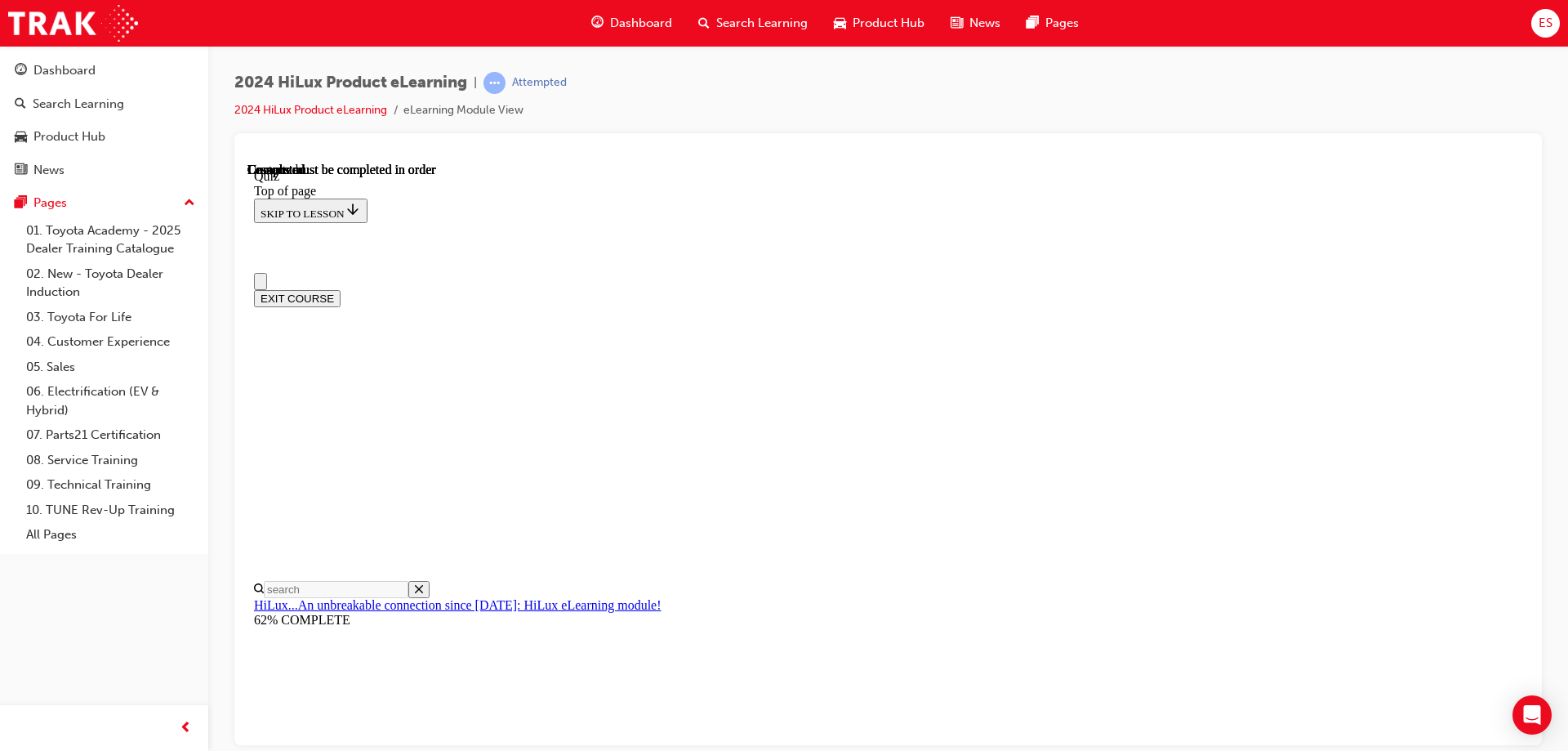
scroll to position [301, 0]
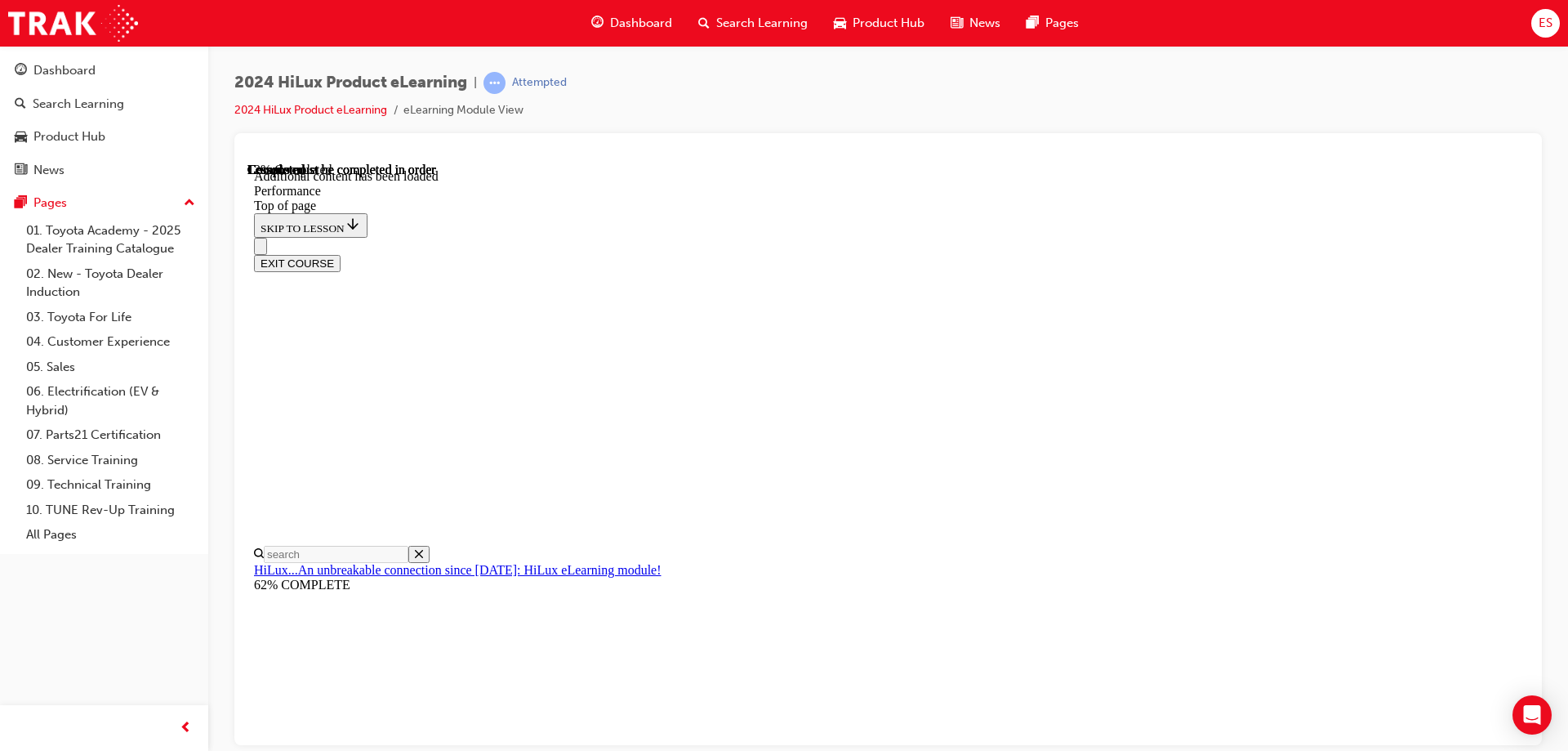
scroll to position [1311, 0]
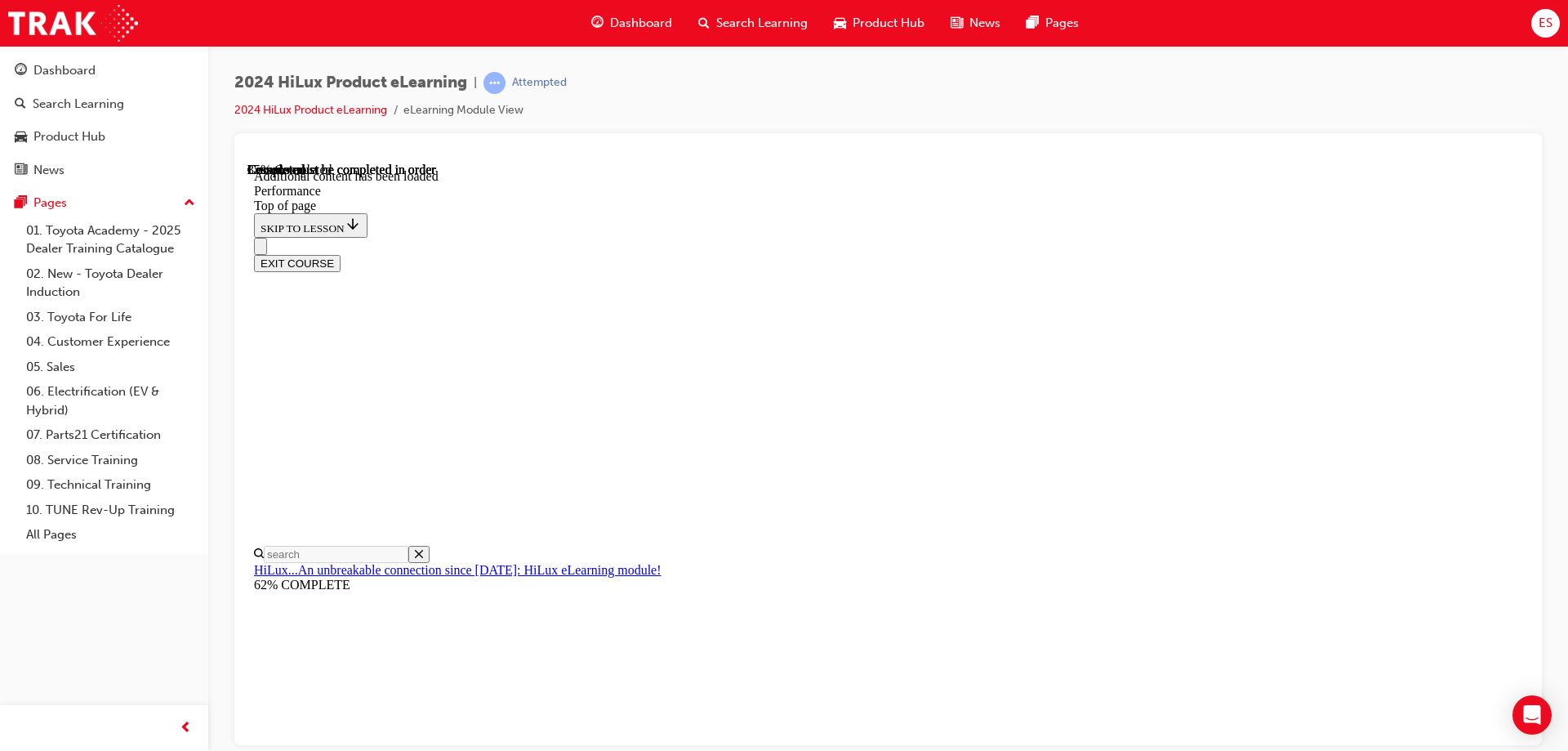
scroll to position [3120, 0]
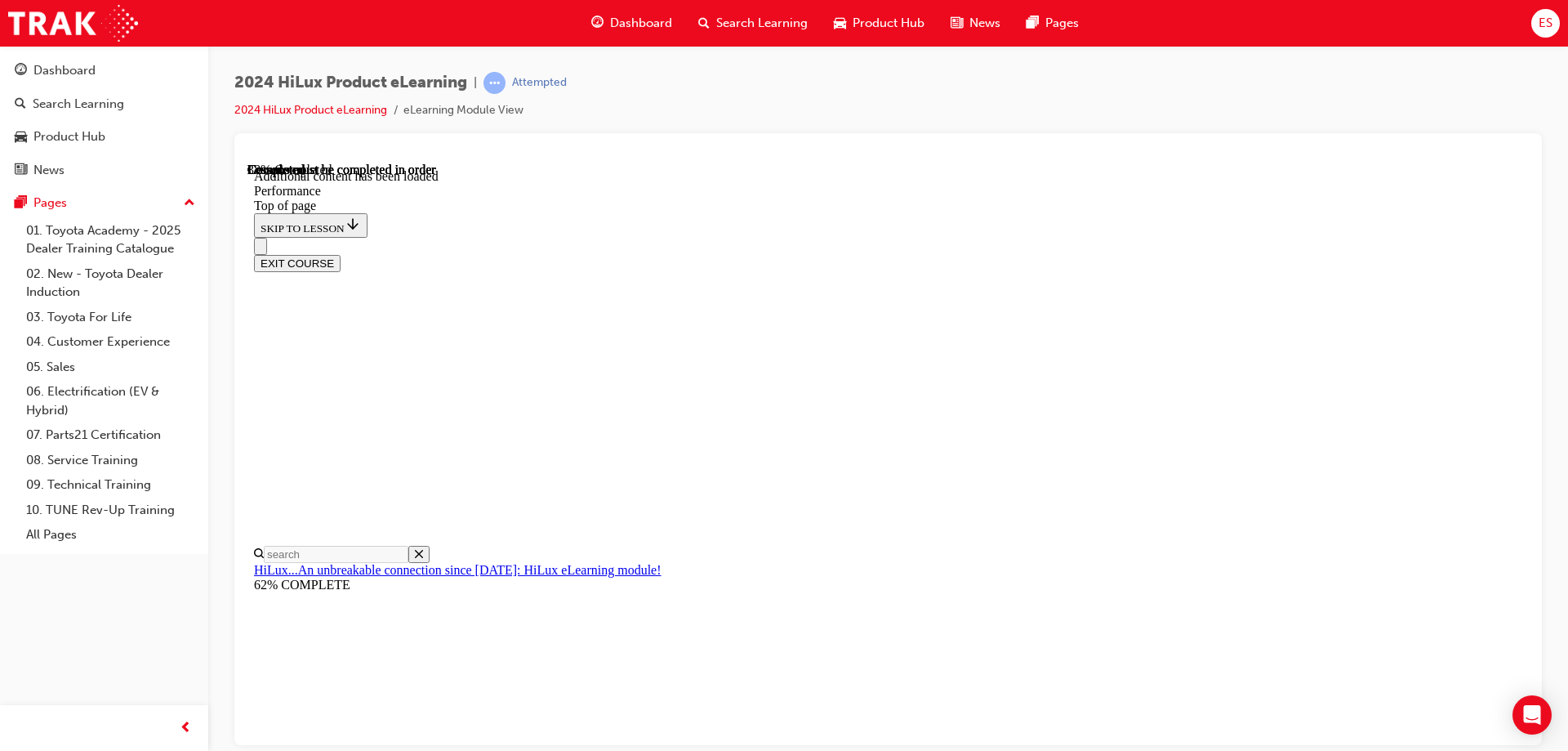
scroll to position [3589, 0]
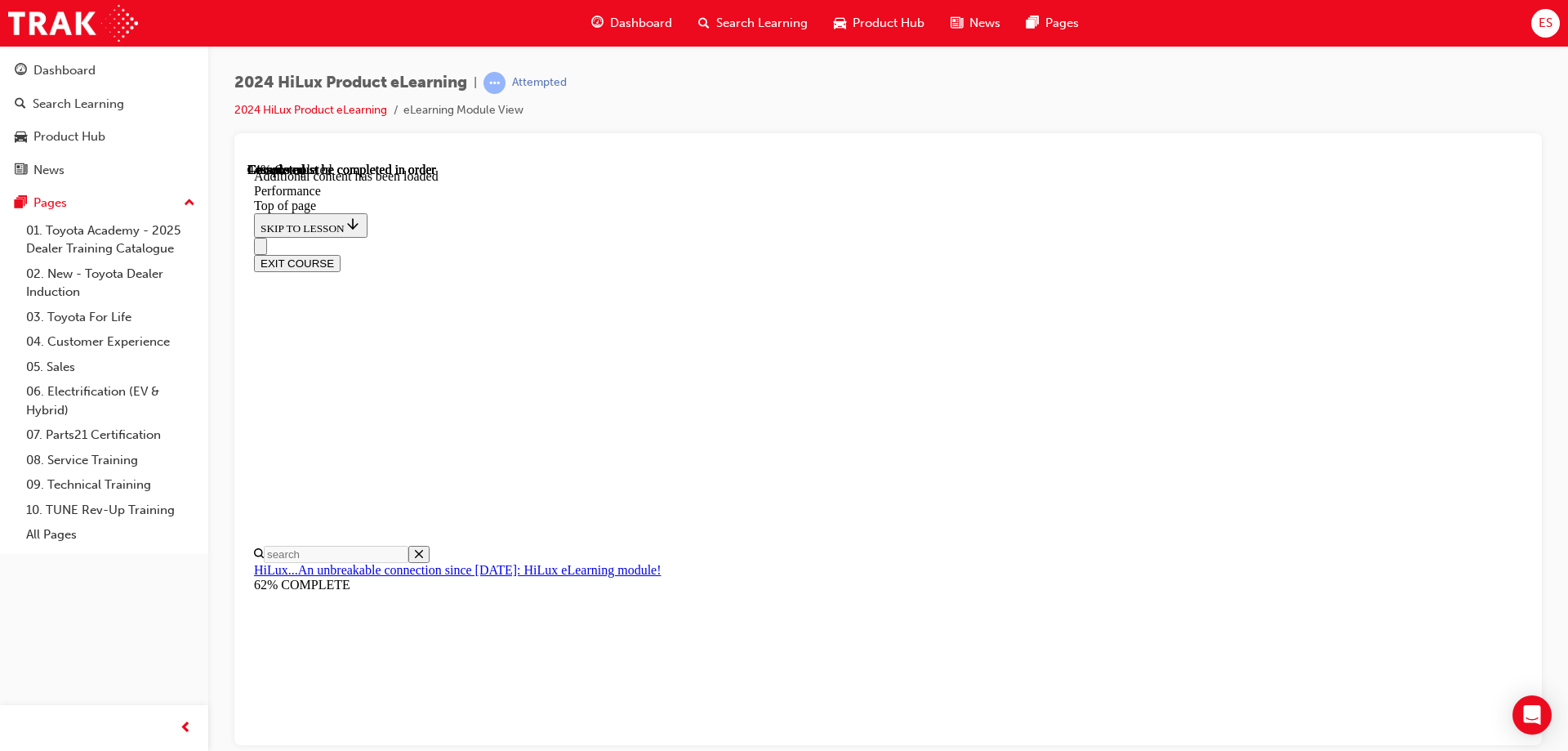
scroll to position [4009, 0]
drag, startPoint x: 1006, startPoint y: 264, endPoint x: 977, endPoint y: 273, distance: 30.4
